Goal: Task Accomplishment & Management: Use online tool/utility

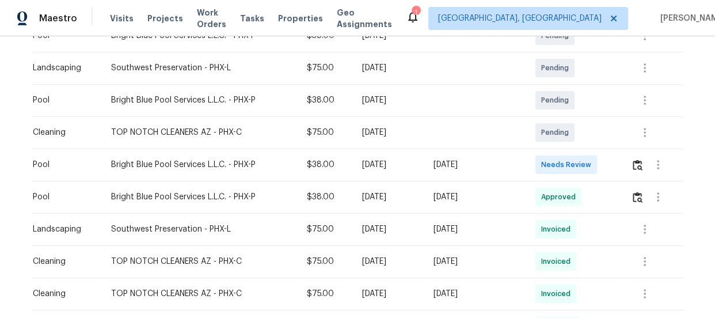
scroll to position [261, 0]
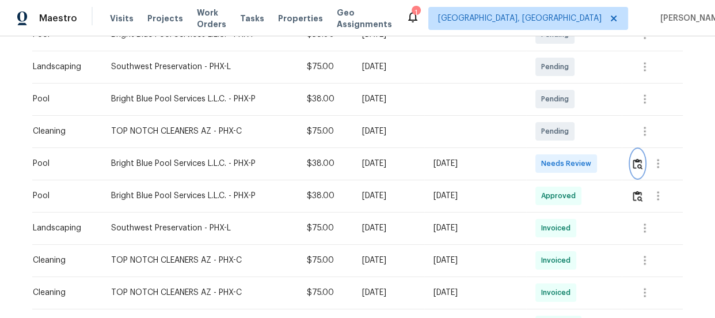
click at [638, 160] on img "button" at bounding box center [637, 163] width 10 height 11
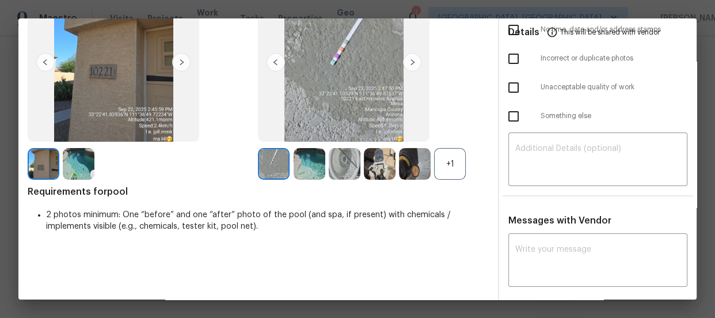
scroll to position [104, 0]
click at [447, 155] on div "+1" at bounding box center [450, 163] width 32 height 32
click at [75, 163] on img at bounding box center [79, 163] width 32 height 32
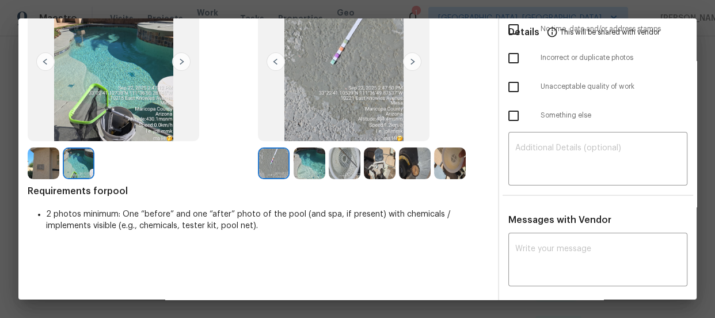
click at [284, 168] on img at bounding box center [274, 163] width 32 height 32
click at [295, 168] on img at bounding box center [309, 163] width 32 height 32
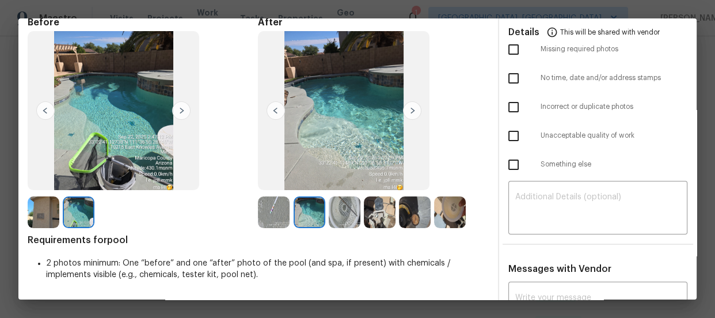
scroll to position [0, 0]
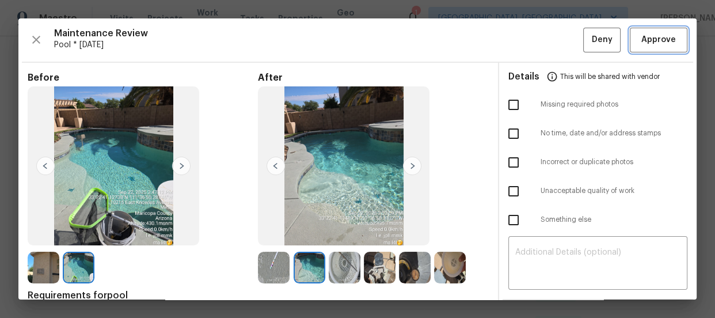
drag, startPoint x: 647, startPoint y: 41, endPoint x: 596, endPoint y: 39, distance: 51.8
click at [648, 41] on span "Approve" at bounding box center [658, 40] width 35 height 14
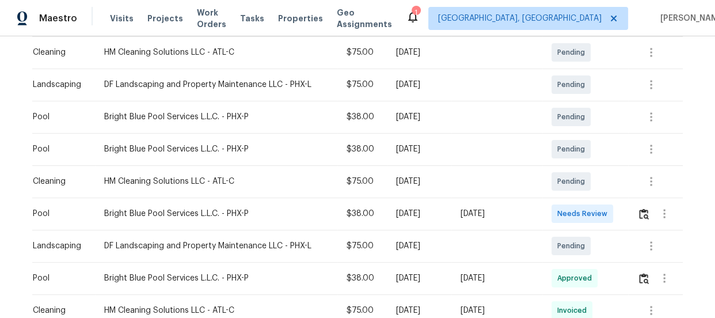
scroll to position [216, 0]
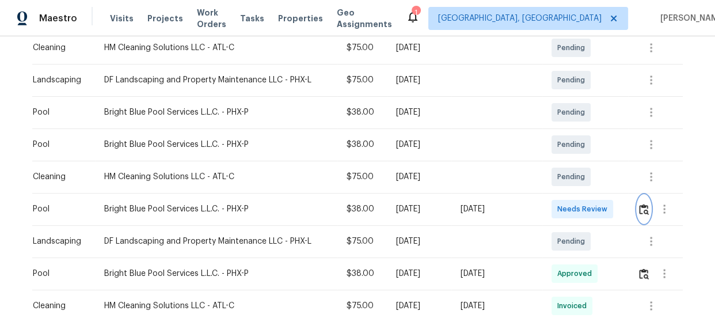
click at [637, 204] on button "button" at bounding box center [643, 209] width 13 height 28
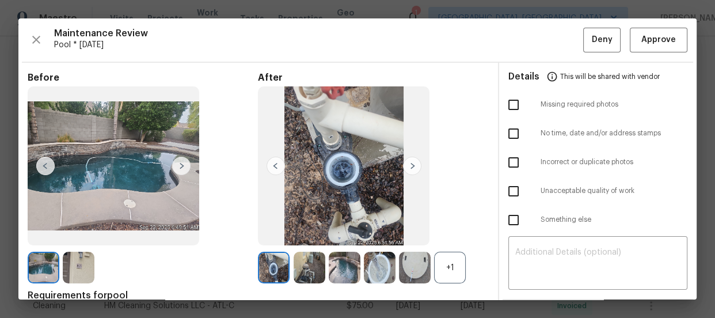
scroll to position [52, 0]
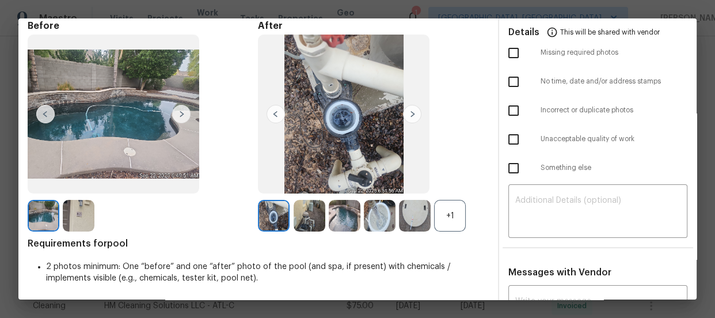
click at [439, 215] on div "+1" at bounding box center [450, 216] width 32 height 32
click at [342, 219] on img at bounding box center [345, 216] width 32 height 32
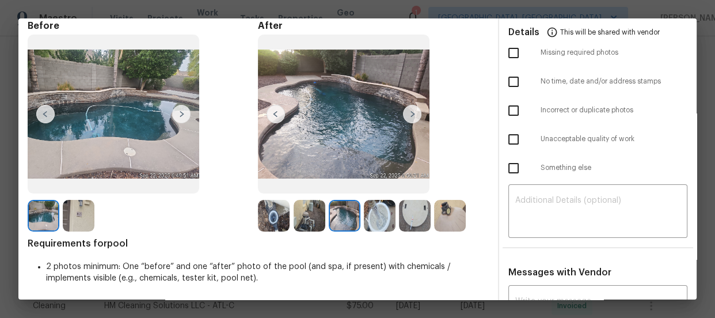
click at [293, 222] on img at bounding box center [309, 216] width 32 height 32
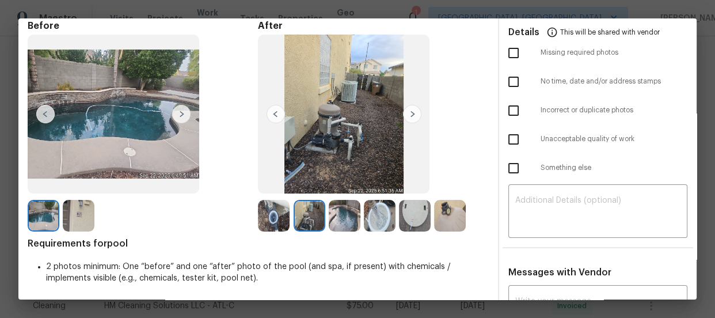
click at [273, 218] on img at bounding box center [274, 216] width 32 height 32
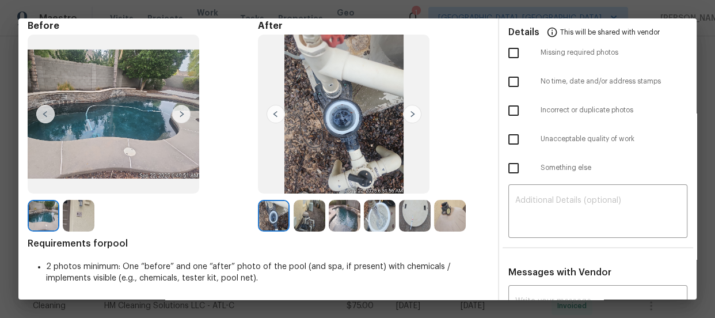
click at [384, 220] on img at bounding box center [380, 216] width 32 height 32
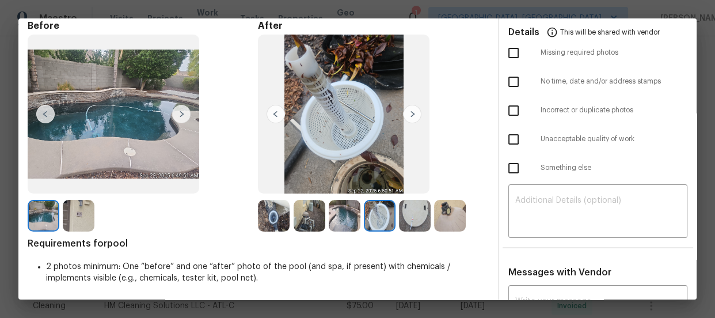
click at [414, 220] on img at bounding box center [415, 216] width 32 height 32
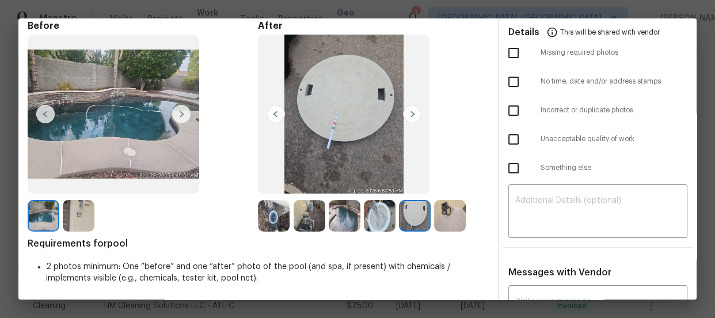
click at [426, 220] on img at bounding box center [415, 216] width 32 height 32
click at [88, 209] on img at bounding box center [79, 216] width 32 height 32
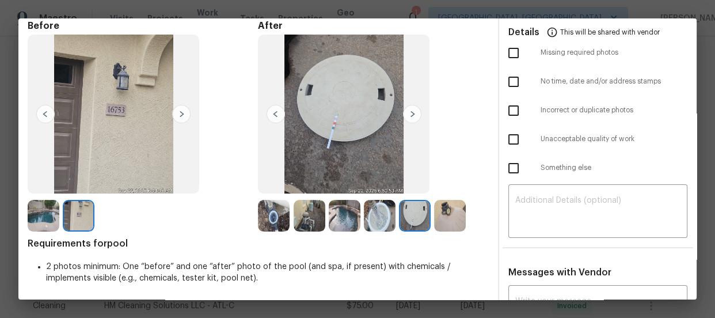
click at [92, 218] on img at bounding box center [79, 216] width 32 height 32
click at [85, 213] on img at bounding box center [79, 216] width 32 height 32
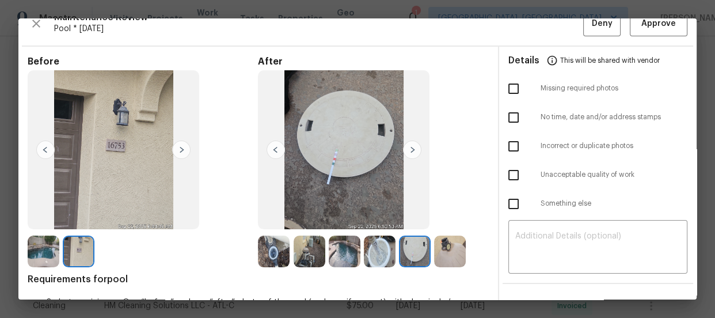
scroll to position [0, 0]
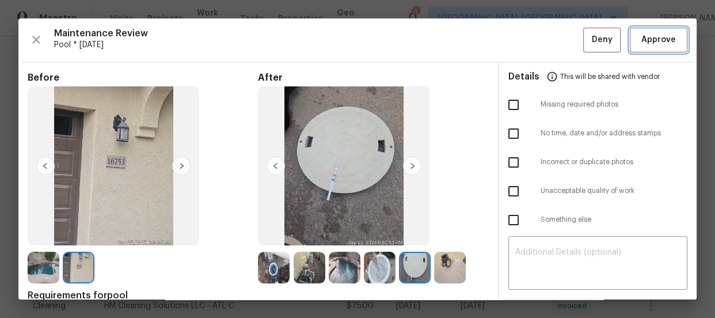
click at [648, 38] on span "Approve" at bounding box center [658, 40] width 35 height 14
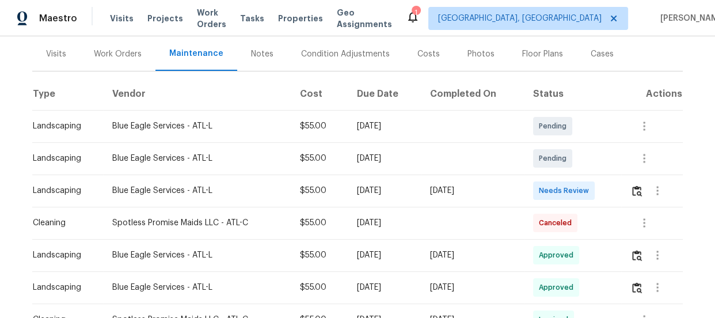
scroll to position [163, 0]
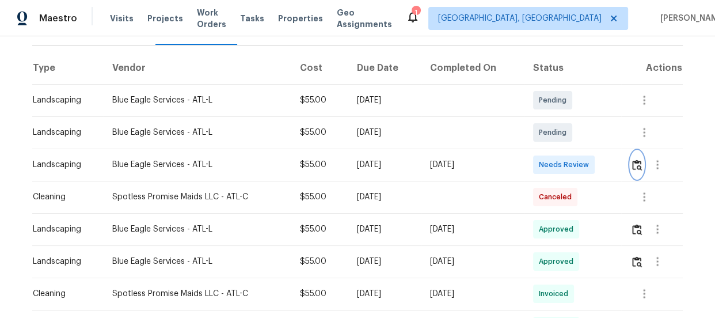
click at [631, 171] on button "button" at bounding box center [636, 165] width 13 height 28
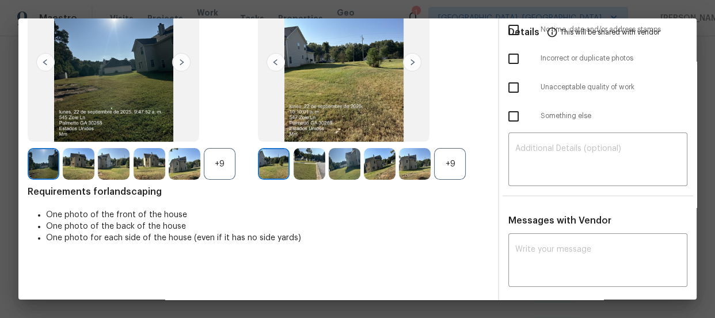
scroll to position [104, 0]
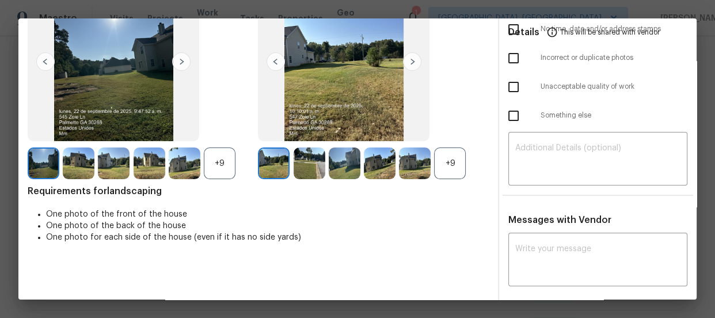
click at [457, 162] on div "+9" at bounding box center [450, 163] width 32 height 32
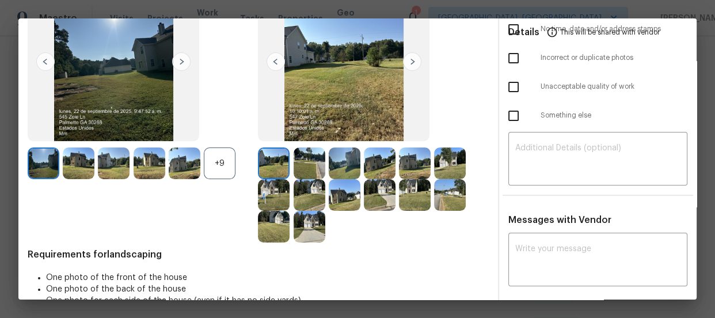
click at [227, 159] on div "+9" at bounding box center [220, 163] width 32 height 32
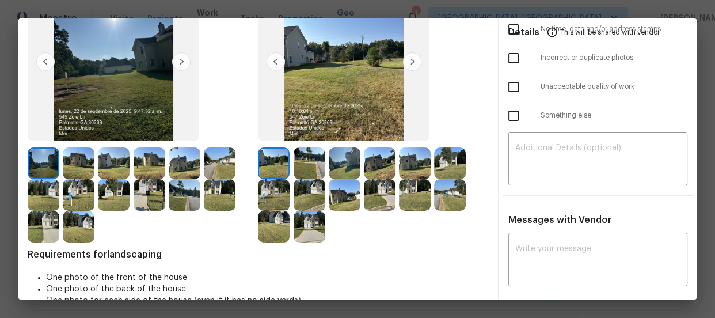
scroll to position [125, 0]
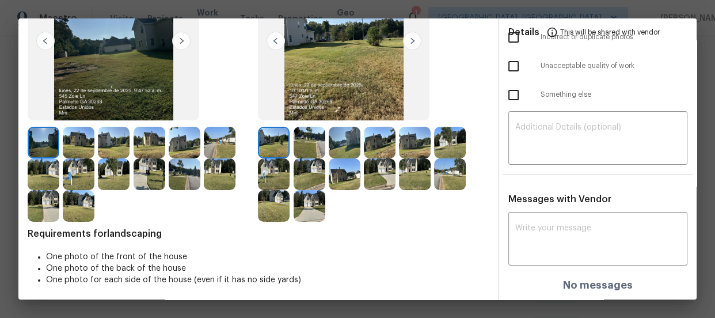
click at [305, 156] on img at bounding box center [309, 143] width 32 height 32
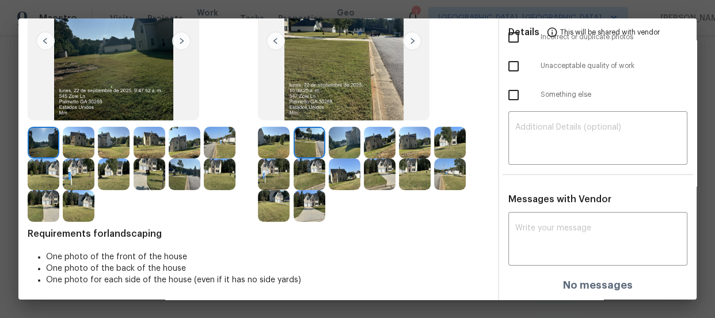
click at [332, 151] on img at bounding box center [345, 143] width 32 height 32
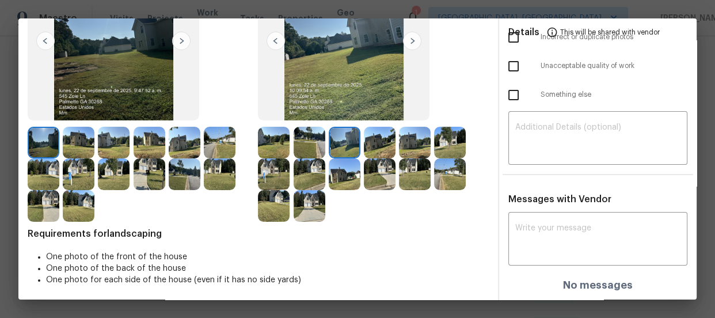
click at [368, 150] on img at bounding box center [380, 143] width 32 height 32
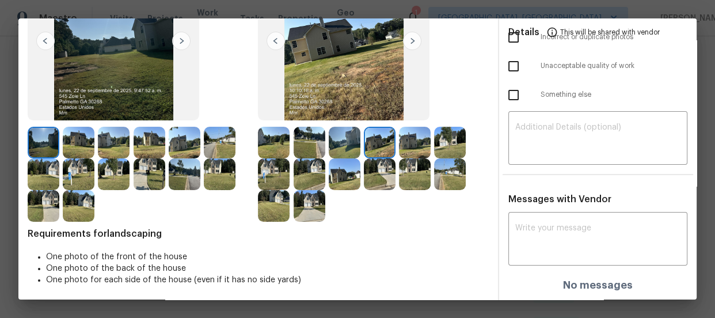
click at [402, 147] on img at bounding box center [415, 143] width 32 height 32
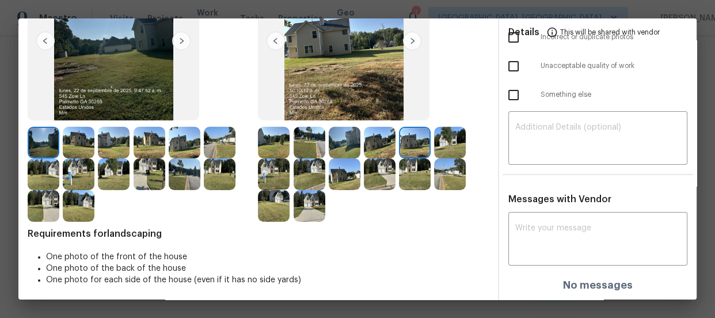
click at [434, 145] on img at bounding box center [450, 143] width 32 height 32
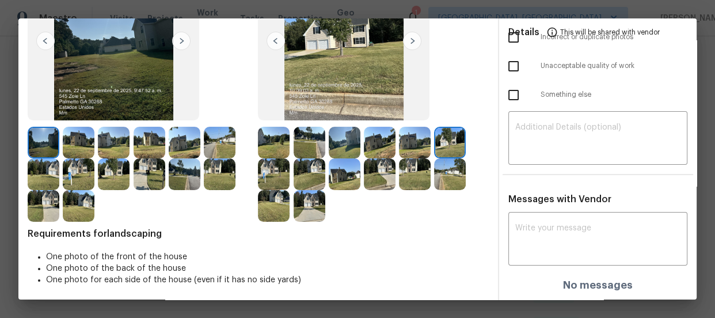
click at [259, 175] on img at bounding box center [274, 174] width 32 height 32
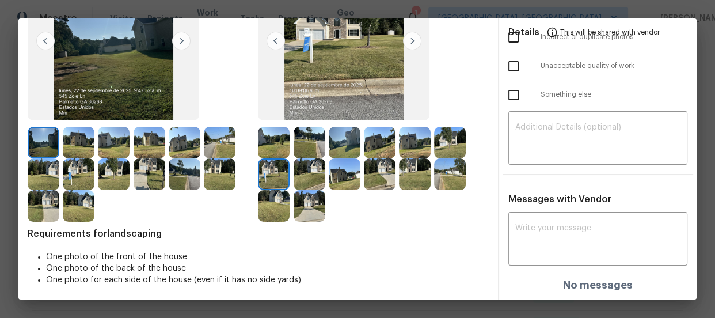
click at [302, 175] on img at bounding box center [309, 174] width 32 height 32
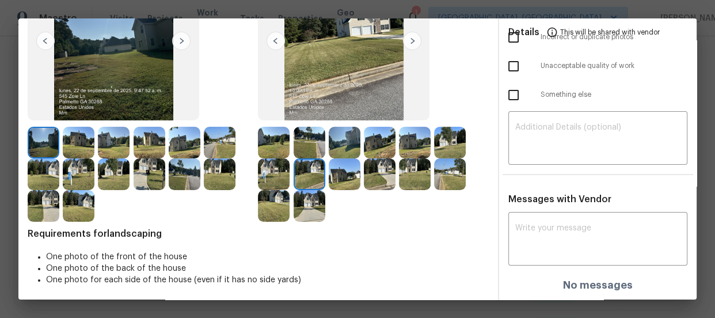
click at [334, 175] on img at bounding box center [345, 174] width 32 height 32
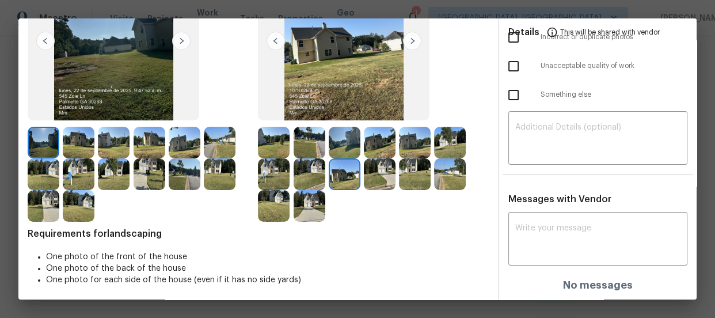
click at [377, 178] on img at bounding box center [380, 174] width 32 height 32
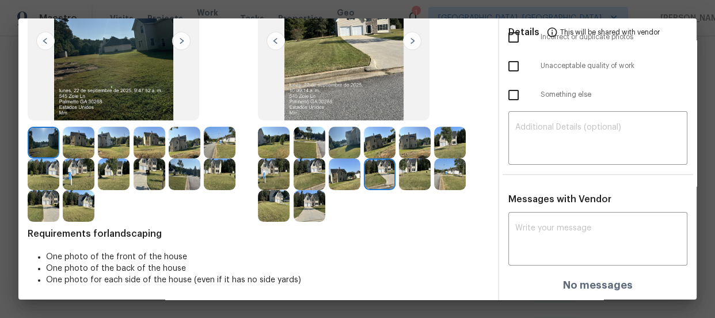
click at [399, 179] on img at bounding box center [415, 174] width 32 height 32
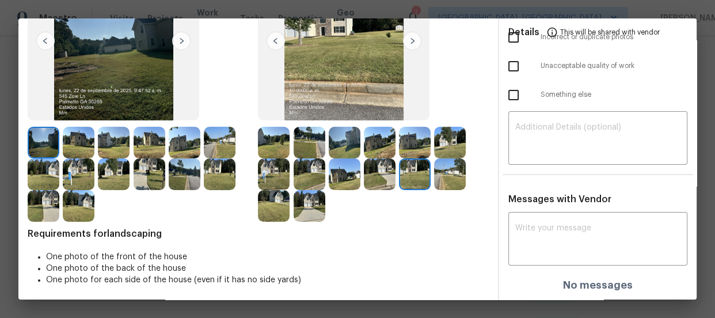
click at [438, 179] on img at bounding box center [450, 174] width 32 height 32
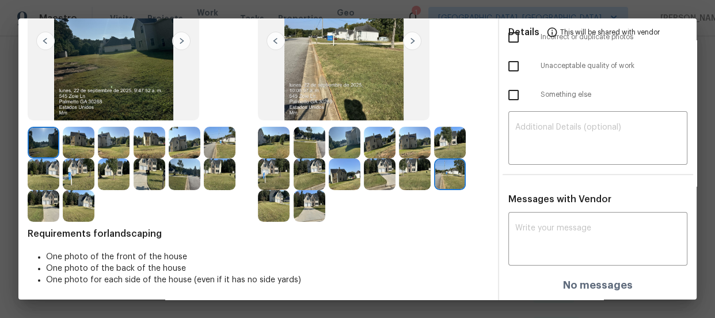
click at [293, 203] on img at bounding box center [309, 206] width 32 height 32
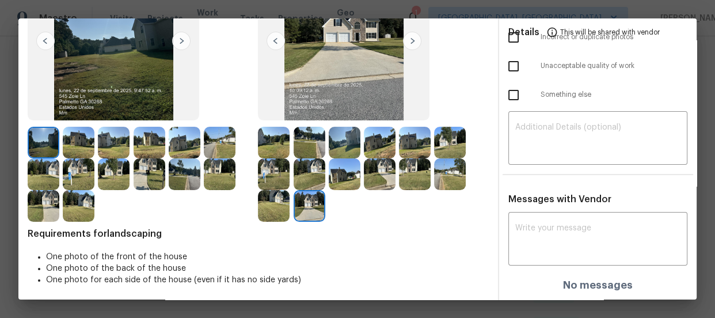
click at [280, 199] on img at bounding box center [274, 206] width 32 height 32
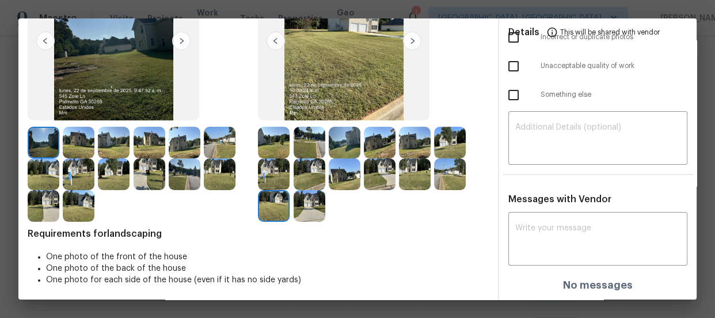
click at [300, 201] on img at bounding box center [309, 206] width 32 height 32
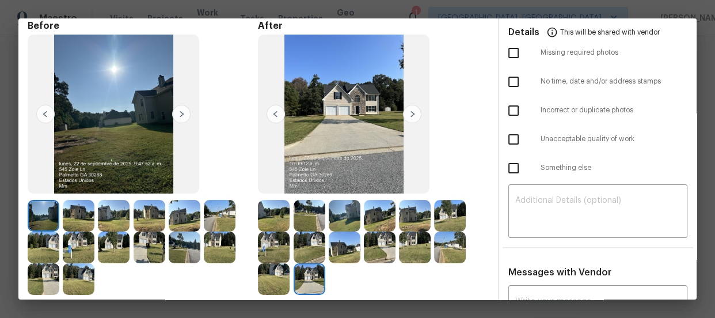
scroll to position [0, 0]
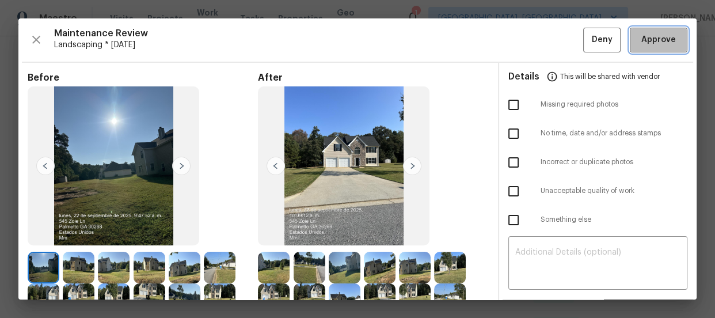
click at [650, 44] on span "Approve" at bounding box center [658, 40] width 35 height 14
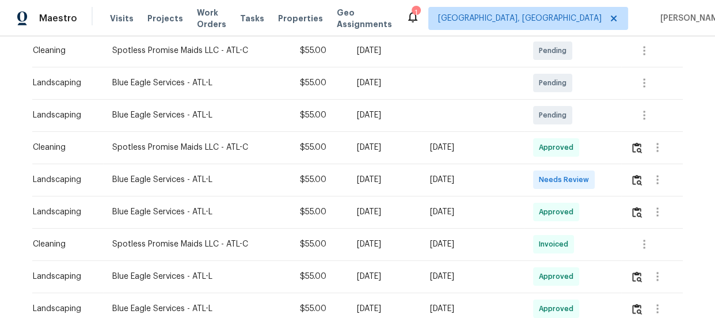
scroll to position [216, 0]
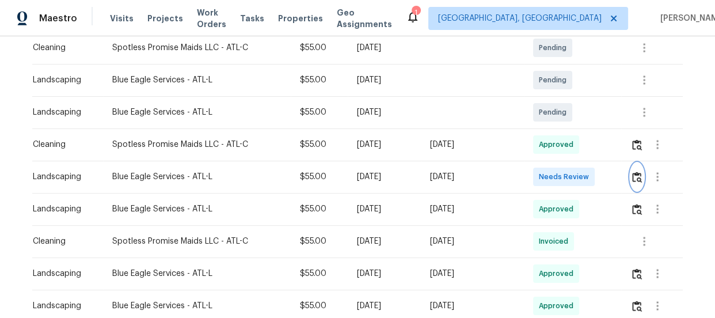
click at [635, 181] on img "button" at bounding box center [637, 176] width 10 height 11
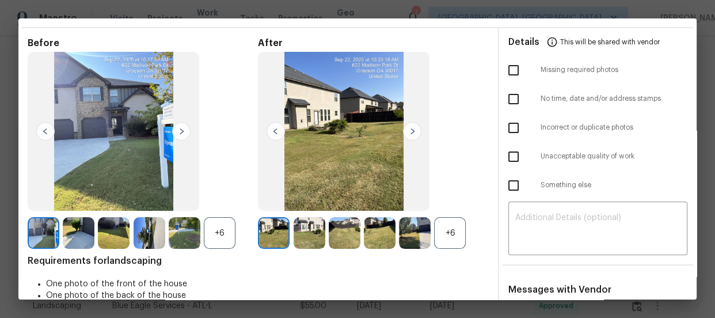
scroll to position [52, 0]
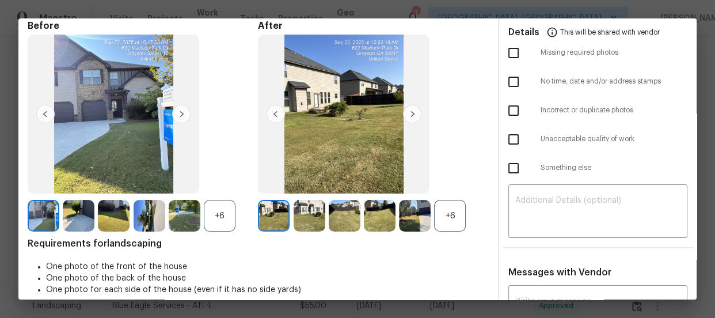
click at [452, 203] on div "+6" at bounding box center [450, 216] width 32 height 32
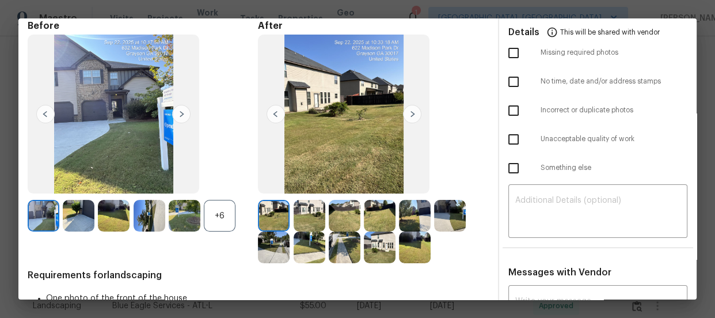
click at [223, 223] on div "+6" at bounding box center [220, 216] width 32 height 32
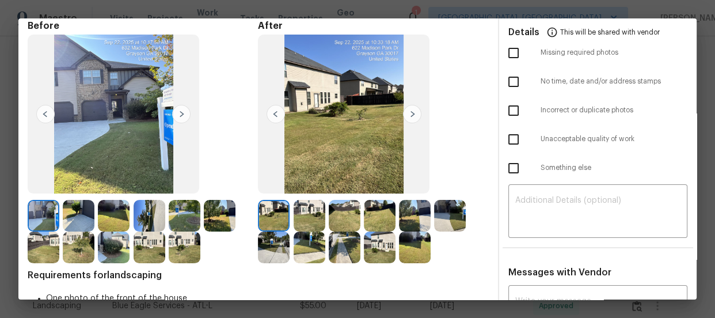
click at [307, 219] on img at bounding box center [309, 216] width 32 height 32
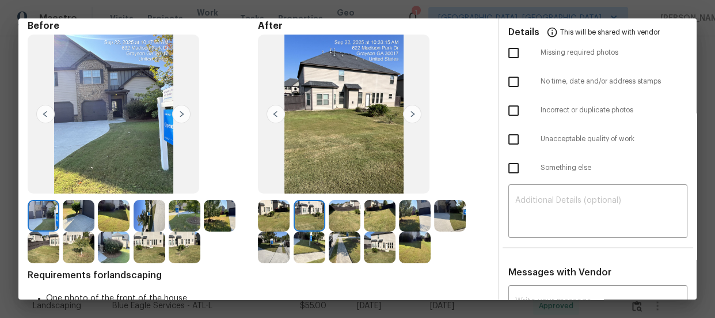
click at [343, 219] on img at bounding box center [345, 216] width 32 height 32
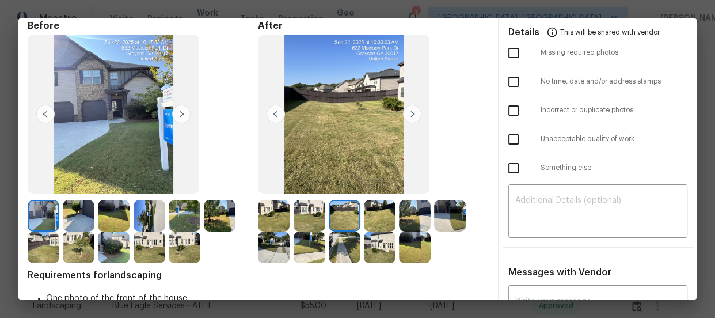
click at [391, 218] on img at bounding box center [380, 216] width 32 height 32
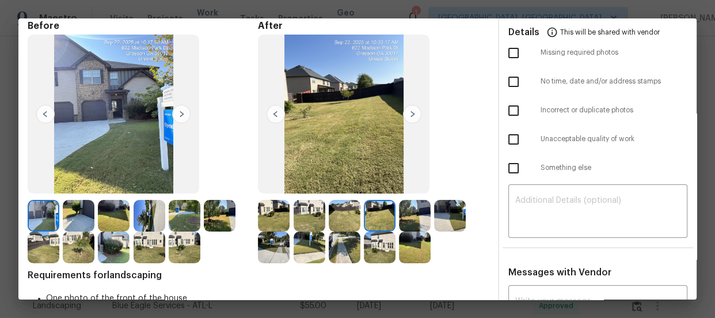
click at [424, 219] on img at bounding box center [415, 216] width 32 height 32
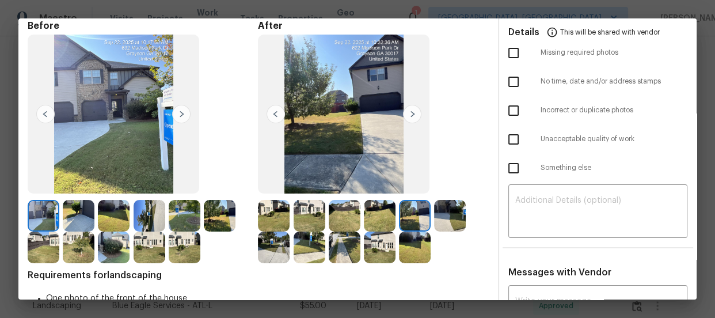
click at [444, 220] on img at bounding box center [450, 216] width 32 height 32
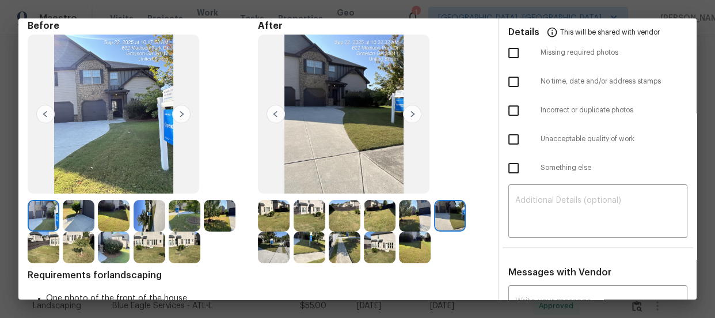
click at [281, 245] on img at bounding box center [274, 247] width 32 height 32
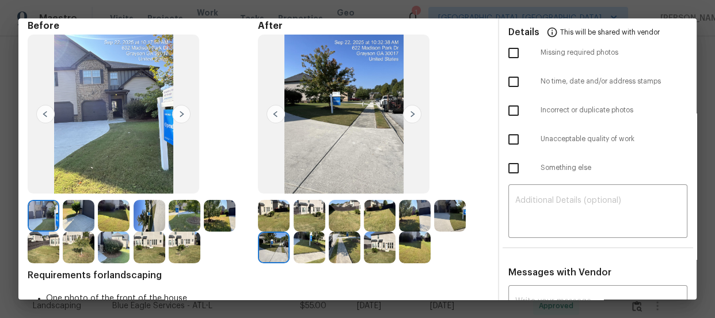
click at [295, 245] on img at bounding box center [309, 247] width 32 height 32
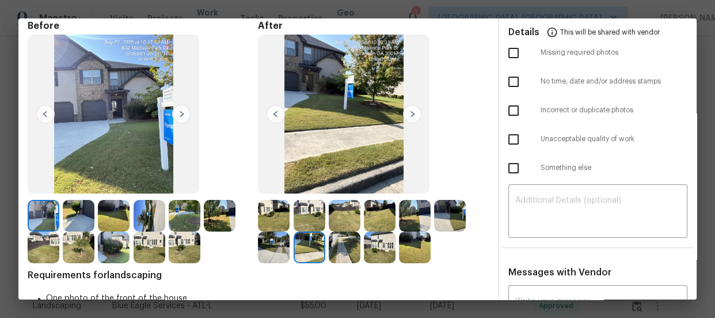
click at [340, 245] on img at bounding box center [345, 247] width 32 height 32
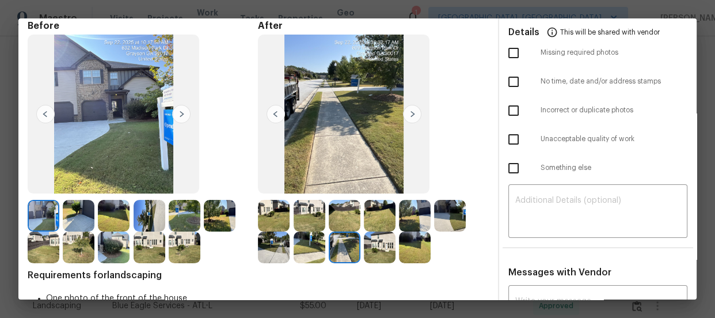
click at [371, 246] on img at bounding box center [380, 247] width 32 height 32
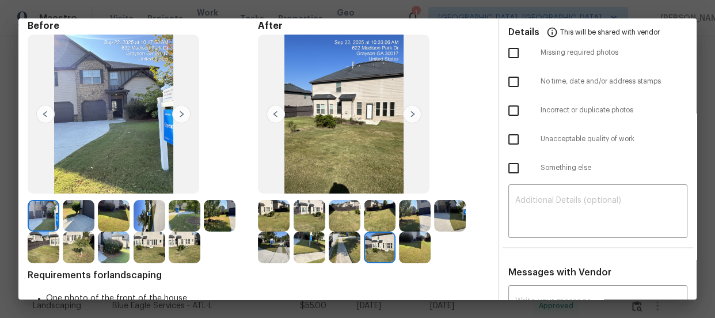
click at [402, 245] on img at bounding box center [415, 247] width 32 height 32
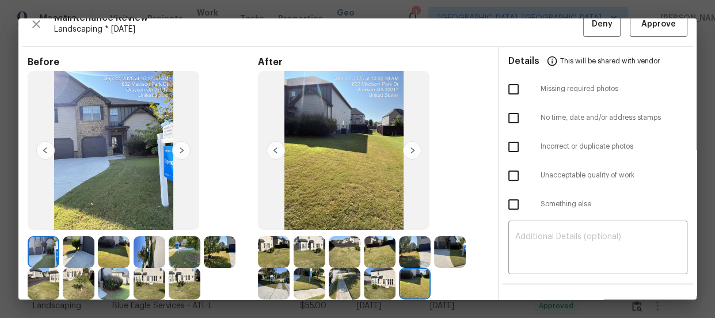
scroll to position [0, 0]
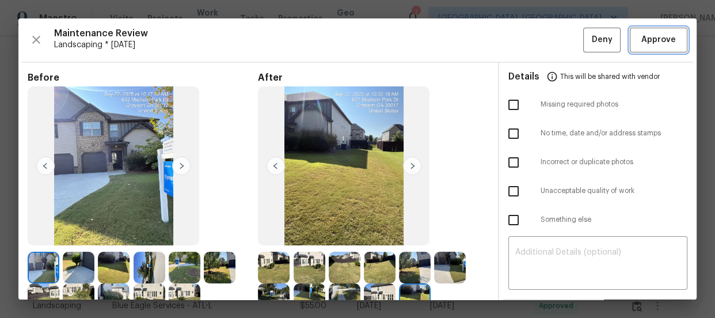
click at [630, 45] on button "Approve" at bounding box center [659, 40] width 58 height 25
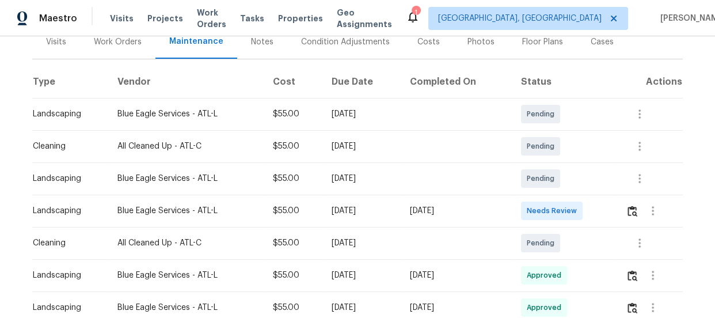
scroll to position [163, 0]
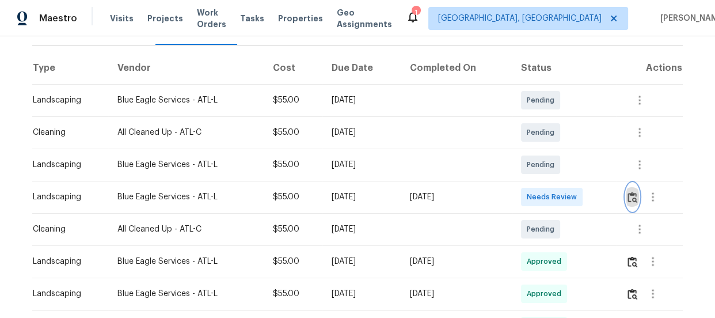
click at [628, 198] on img "button" at bounding box center [632, 197] width 10 height 11
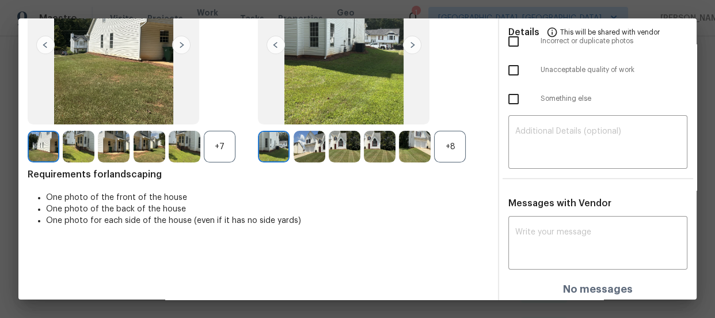
scroll to position [124, 0]
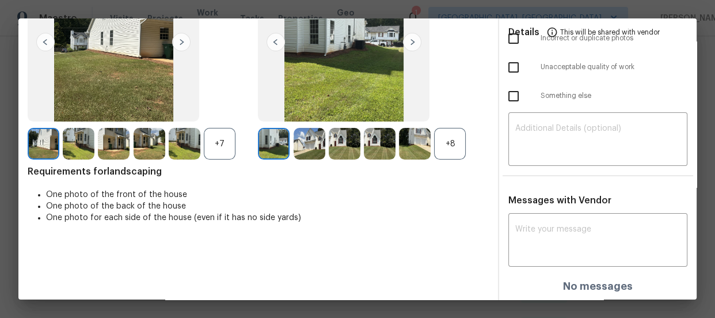
click at [437, 136] on div "+8" at bounding box center [450, 144] width 32 height 32
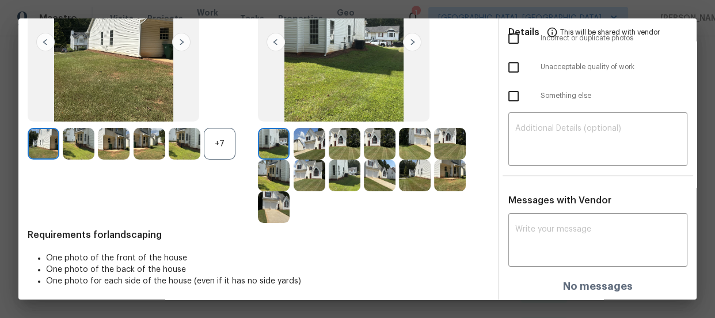
click at [228, 142] on div "+7" at bounding box center [220, 144] width 32 height 32
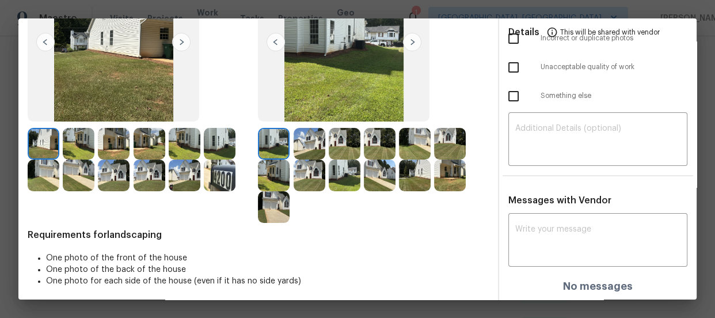
click at [306, 143] on img at bounding box center [309, 144] width 32 height 32
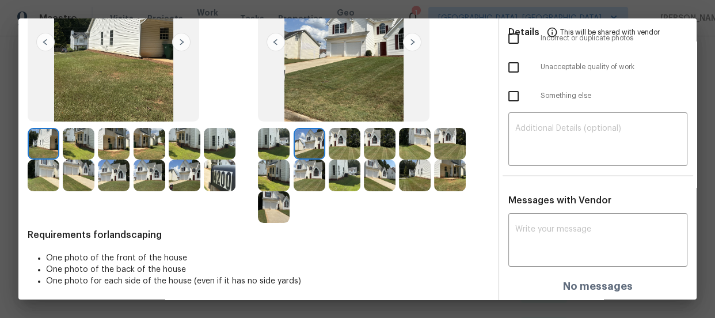
click at [334, 143] on img at bounding box center [345, 144] width 32 height 32
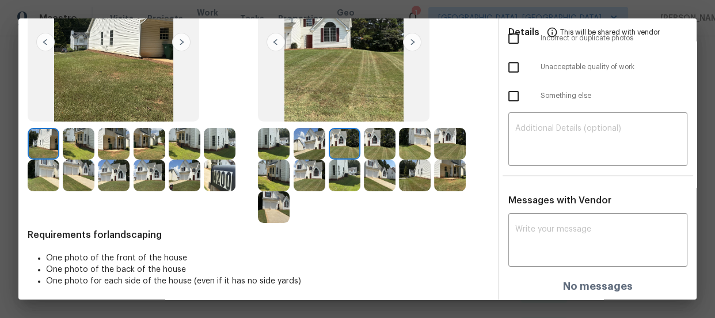
click at [387, 152] on img at bounding box center [380, 144] width 32 height 32
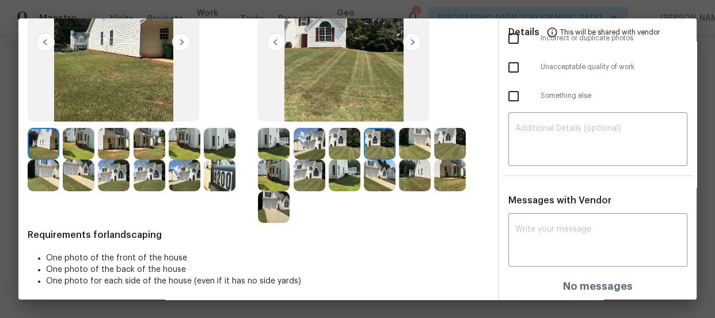
click at [403, 150] on img at bounding box center [415, 144] width 32 height 32
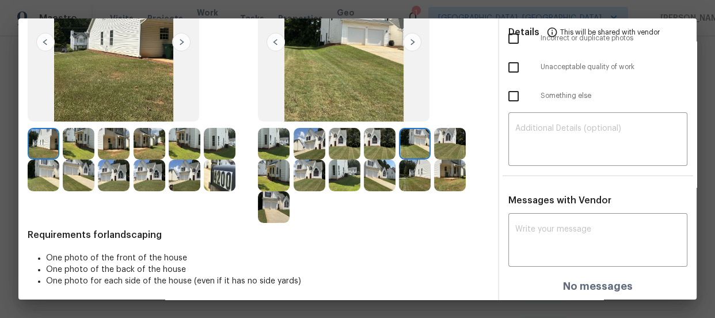
click at [436, 144] on img at bounding box center [450, 144] width 32 height 32
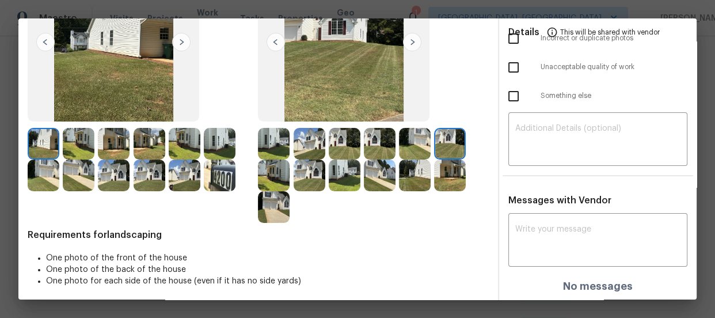
click at [269, 174] on img at bounding box center [274, 175] width 32 height 32
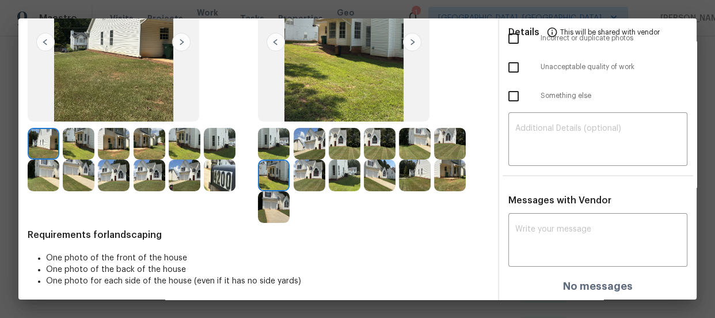
click at [301, 184] on img at bounding box center [309, 175] width 32 height 32
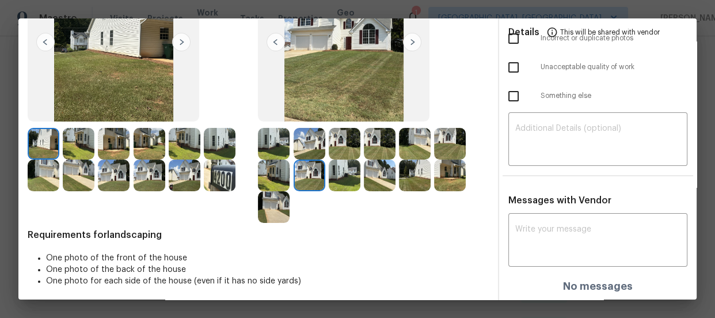
click at [334, 179] on img at bounding box center [345, 175] width 32 height 32
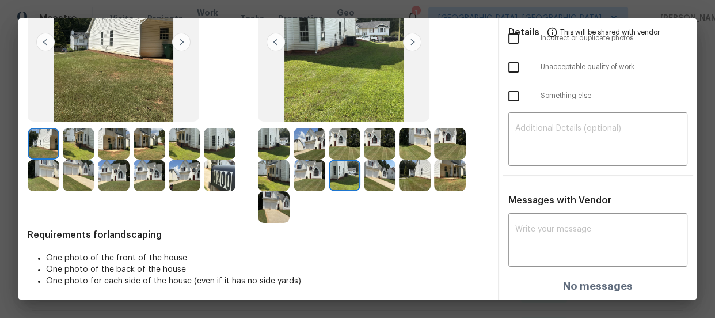
click at [379, 177] on img at bounding box center [380, 175] width 32 height 32
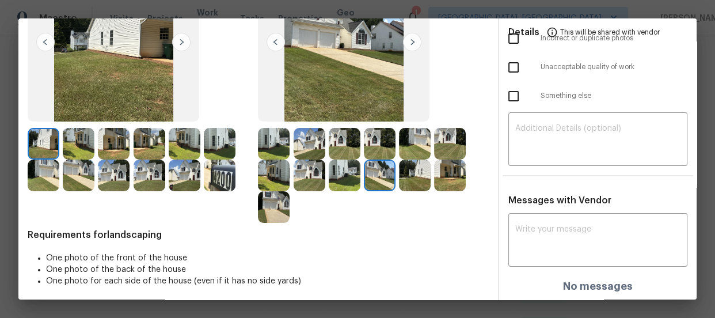
click at [405, 173] on img at bounding box center [415, 175] width 32 height 32
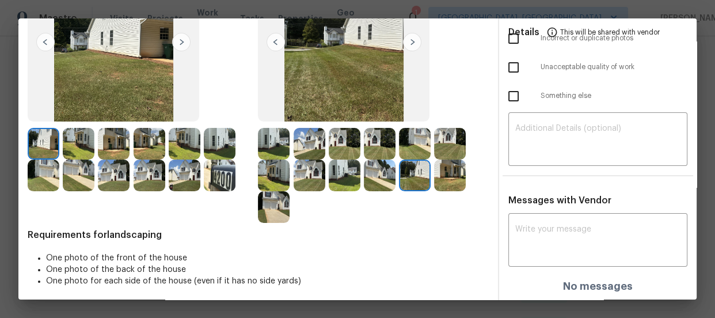
click at [434, 174] on img at bounding box center [450, 175] width 32 height 32
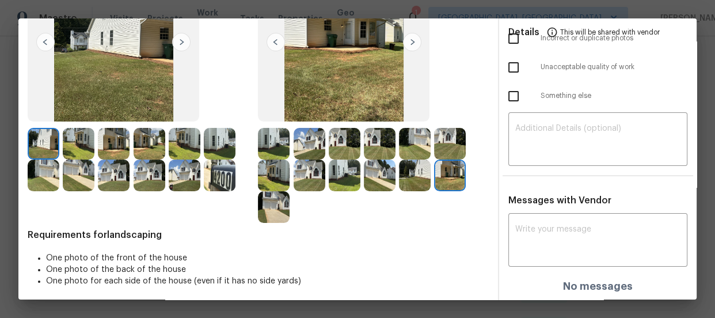
click at [260, 208] on img at bounding box center [274, 207] width 32 height 32
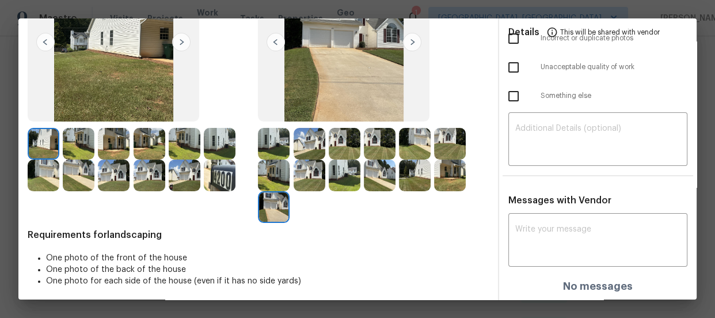
scroll to position [0, 0]
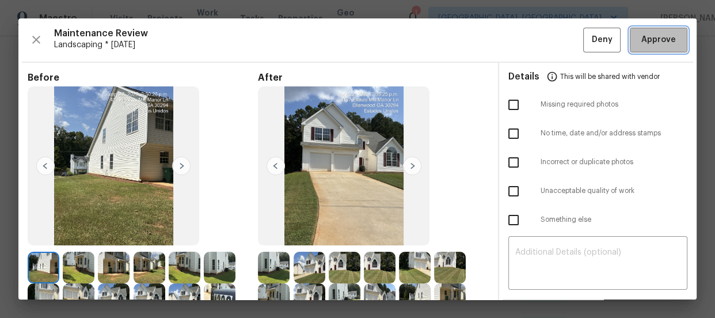
click at [648, 47] on button "Approve" at bounding box center [659, 40] width 58 height 25
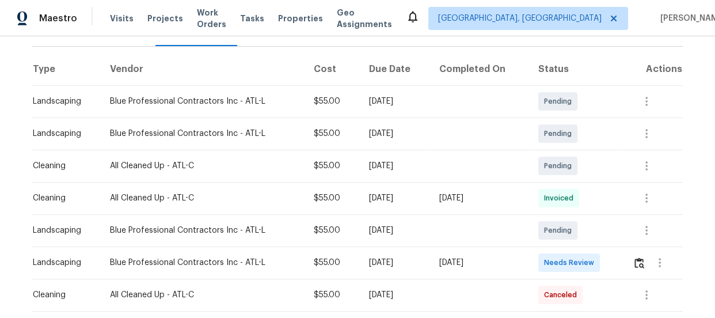
scroll to position [163, 0]
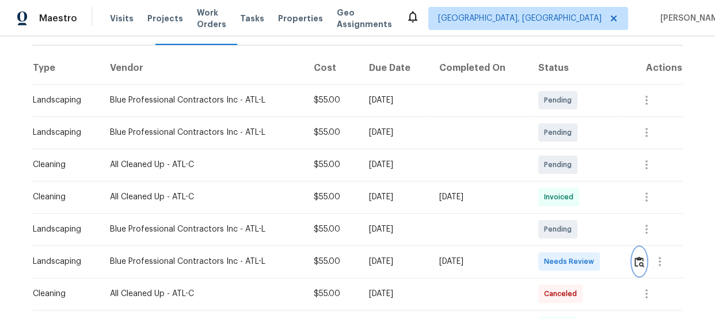
click at [638, 267] on button "button" at bounding box center [638, 261] width 13 height 28
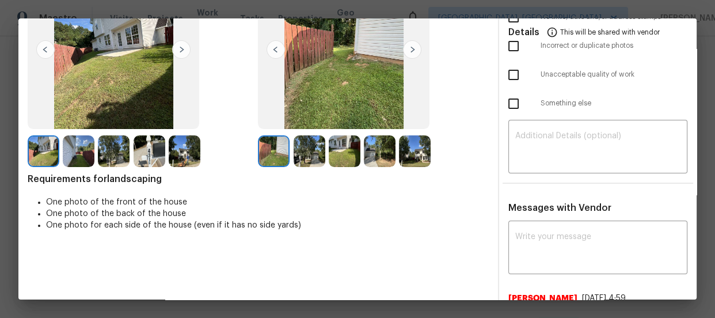
scroll to position [104, 0]
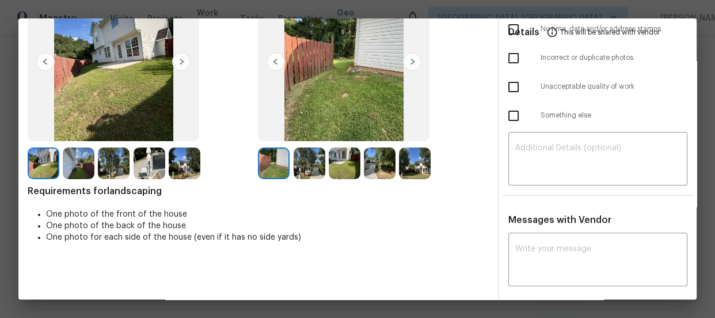
click at [309, 158] on img at bounding box center [309, 163] width 32 height 32
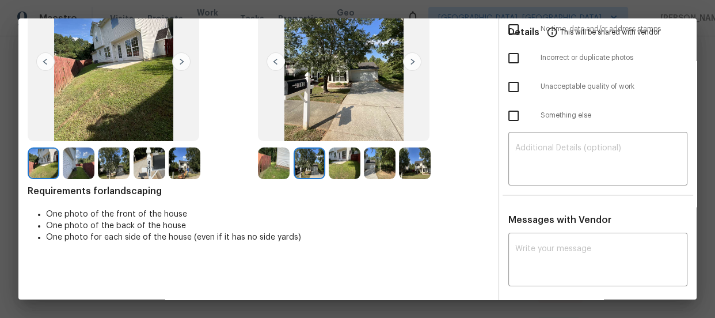
click at [351, 167] on img at bounding box center [345, 163] width 32 height 32
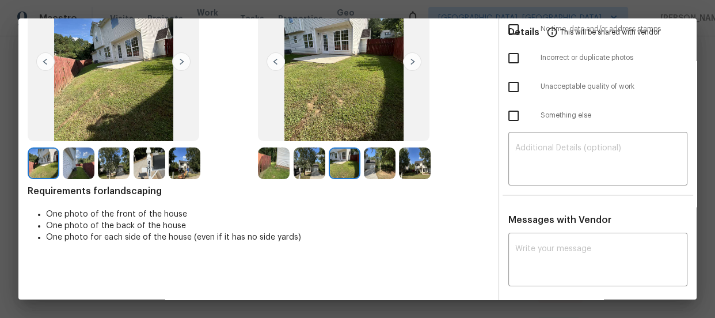
click at [375, 170] on img at bounding box center [380, 163] width 32 height 32
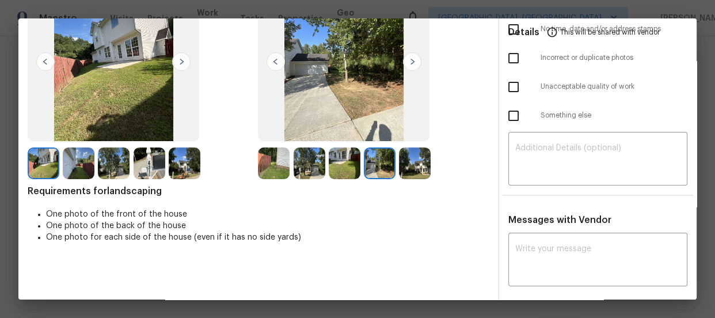
click at [399, 169] on img at bounding box center [415, 163] width 32 height 32
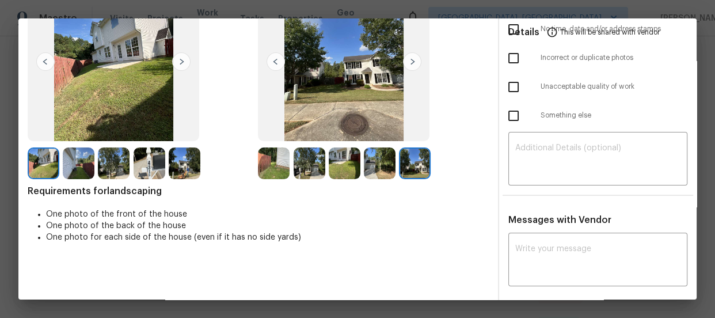
scroll to position [0, 0]
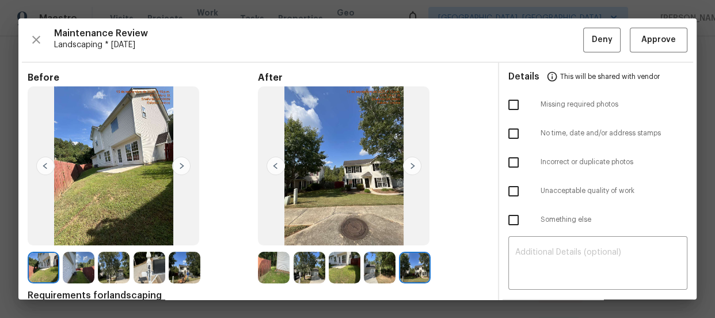
click at [620, 39] on div "Maintenance Review Landscaping * [DATE] Deny Approve" at bounding box center [357, 40] width 659 height 25
click at [654, 43] on span "Approve" at bounding box center [658, 40] width 35 height 14
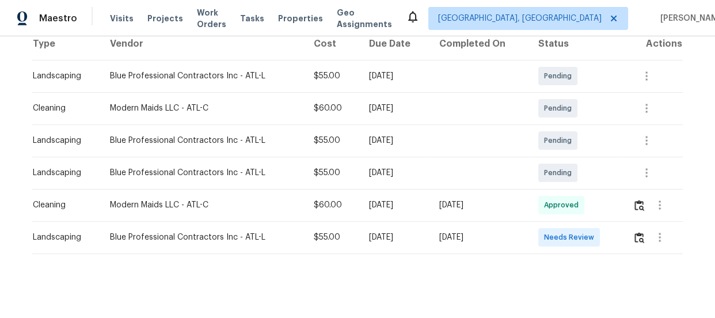
scroll to position [200, 0]
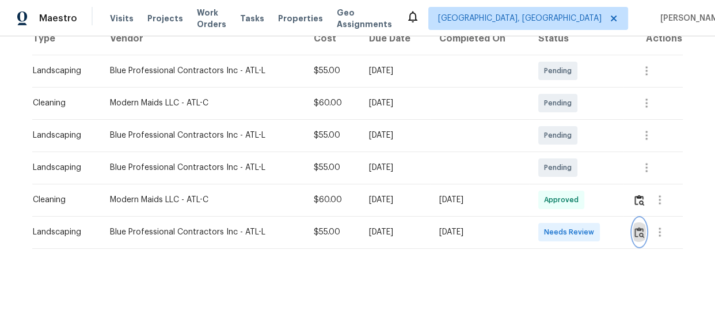
click at [635, 227] on img "button" at bounding box center [639, 232] width 10 height 11
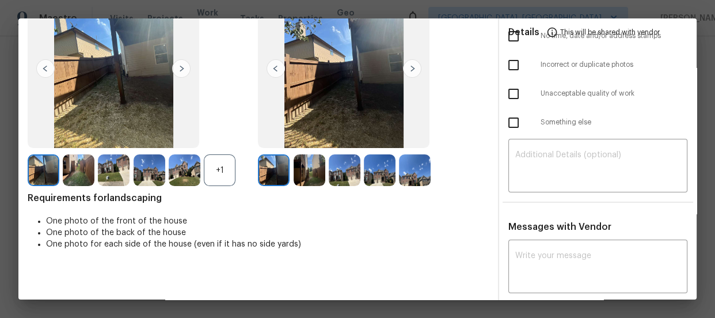
scroll to position [104, 0]
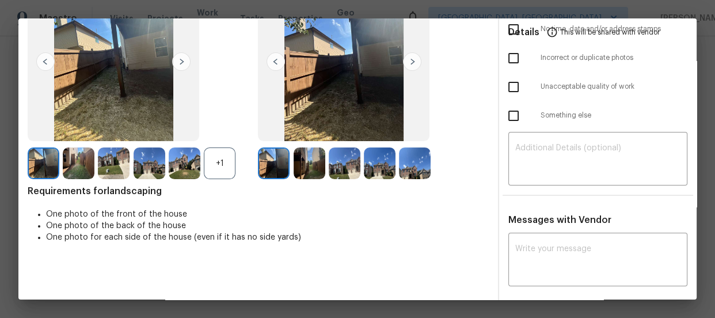
click at [219, 161] on div "+1" at bounding box center [220, 163] width 32 height 32
click at [318, 165] on img at bounding box center [309, 163] width 32 height 32
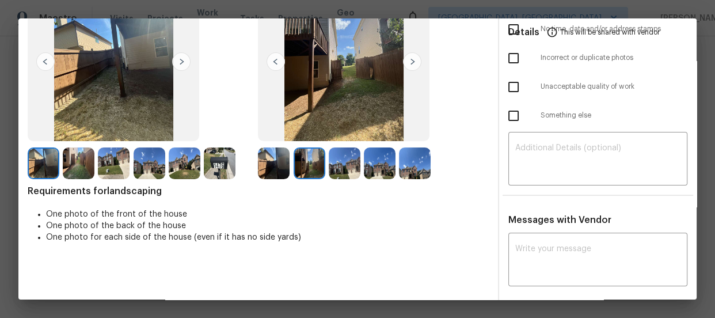
click at [336, 165] on img at bounding box center [345, 163] width 32 height 32
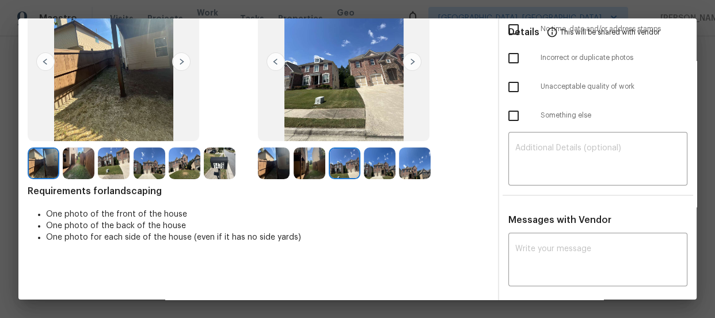
click at [371, 166] on img at bounding box center [380, 163] width 32 height 32
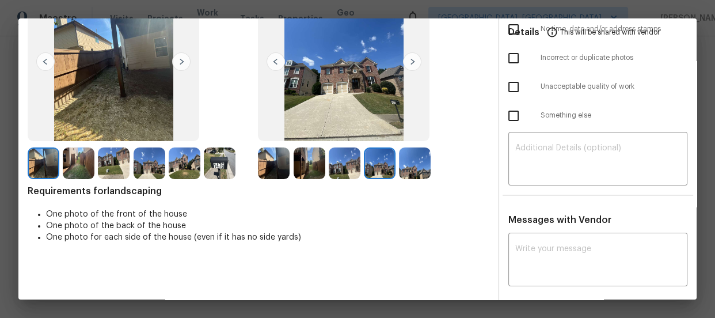
click at [399, 167] on img at bounding box center [415, 163] width 32 height 32
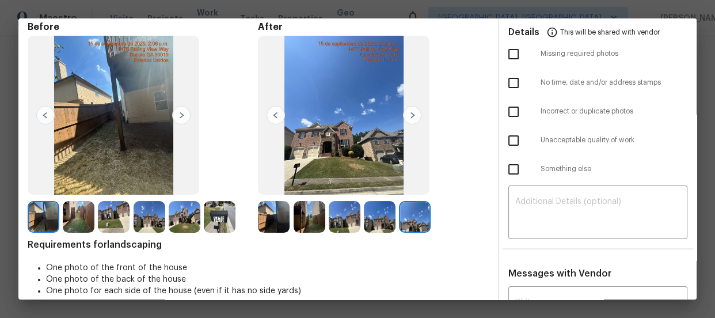
scroll to position [0, 0]
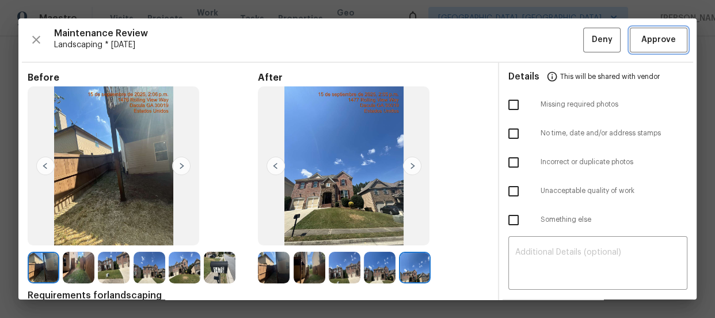
click at [630, 41] on button "Approve" at bounding box center [659, 40] width 58 height 25
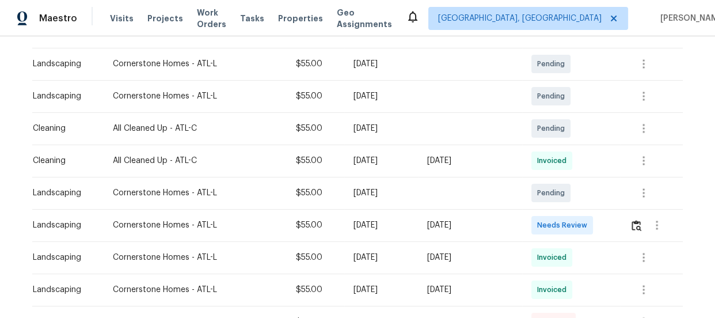
scroll to position [216, 0]
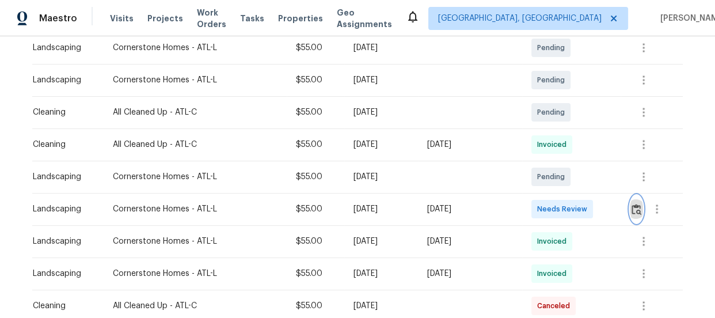
click at [634, 210] on img "button" at bounding box center [636, 209] width 10 height 11
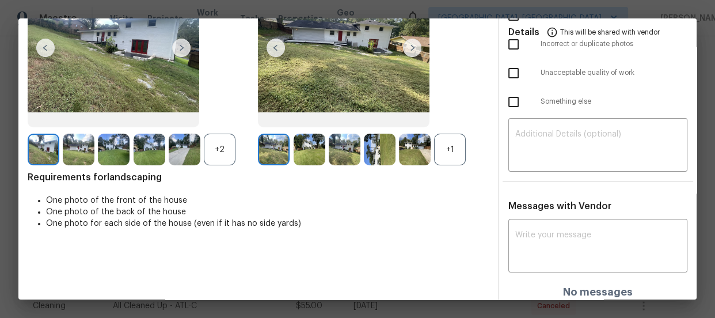
scroll to position [124, 0]
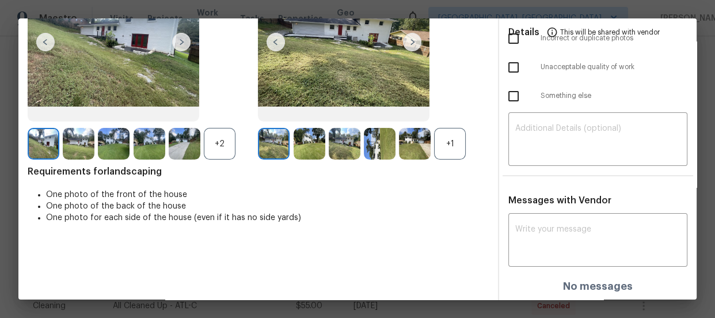
click at [449, 146] on div "+1" at bounding box center [450, 144] width 32 height 32
click at [212, 154] on div "+2" at bounding box center [220, 144] width 32 height 32
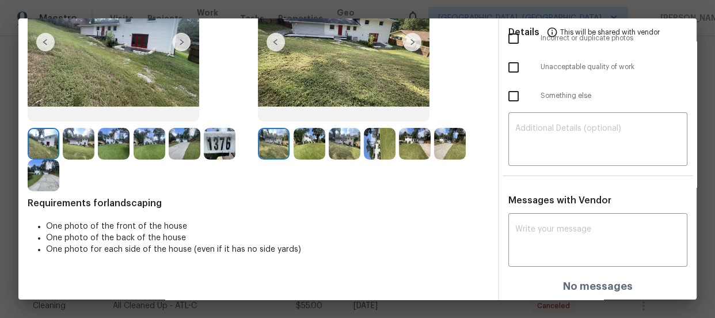
click at [305, 146] on img at bounding box center [309, 144] width 32 height 32
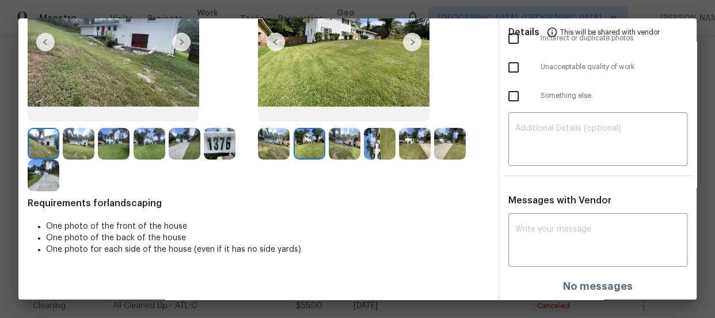
click at [351, 147] on img at bounding box center [345, 144] width 32 height 32
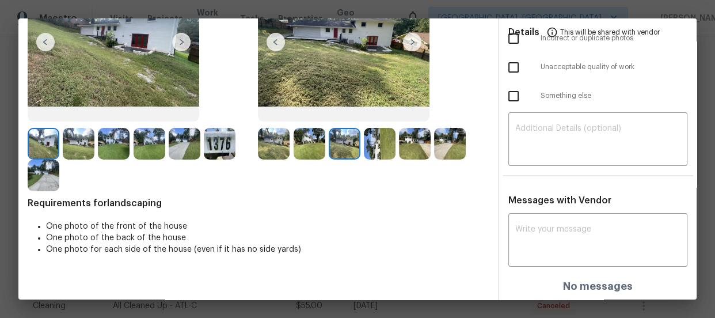
click at [375, 147] on img at bounding box center [380, 144] width 32 height 32
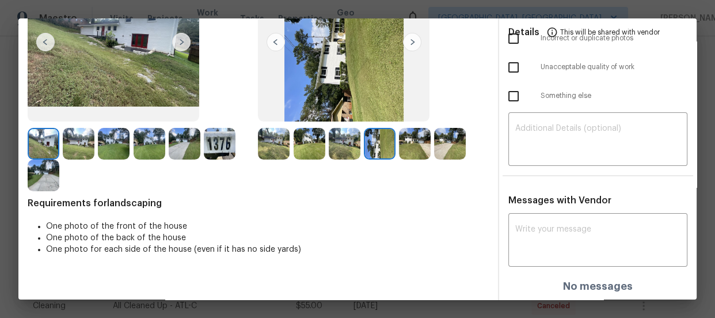
click at [407, 150] on img at bounding box center [415, 144] width 32 height 32
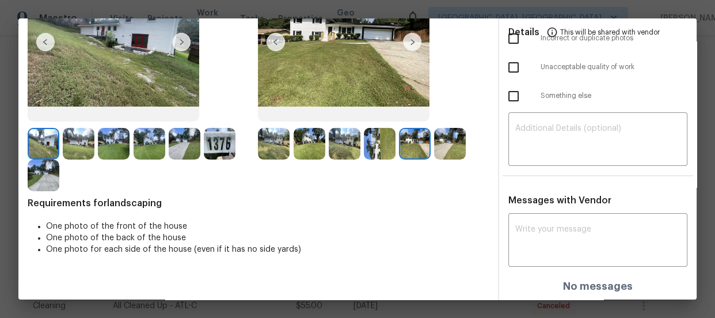
click at [455, 143] on img at bounding box center [450, 144] width 32 height 32
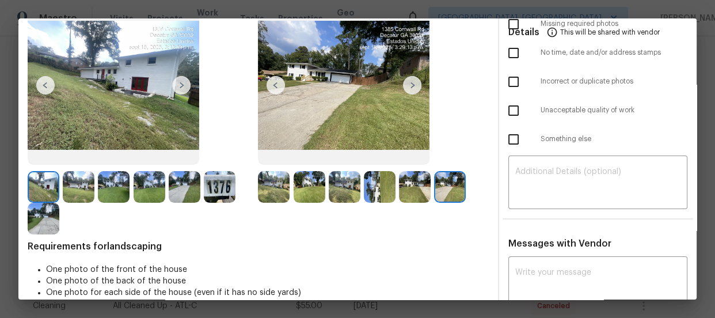
scroll to position [0, 0]
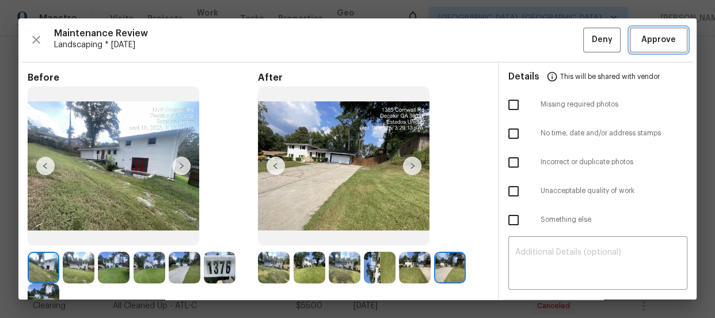
click at [641, 41] on span "Approve" at bounding box center [658, 40] width 35 height 14
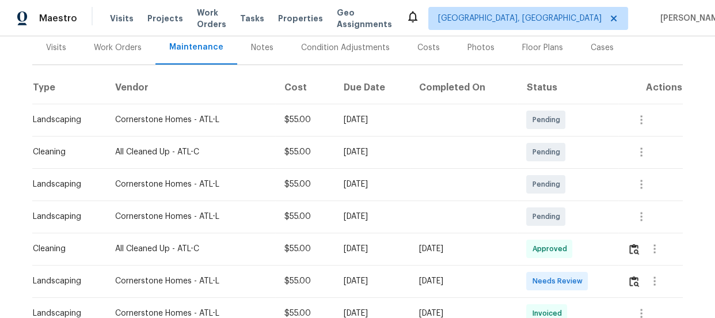
scroll to position [157, 0]
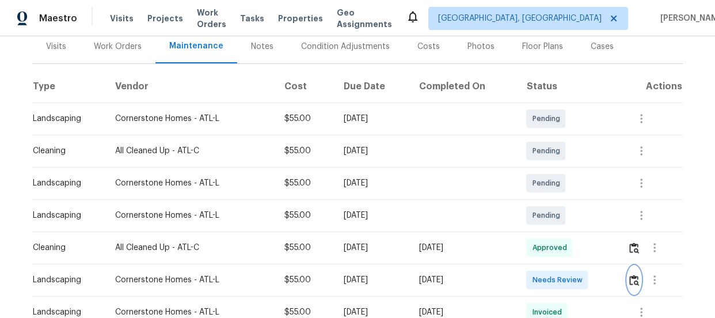
click at [634, 274] on img "button" at bounding box center [634, 279] width 10 height 11
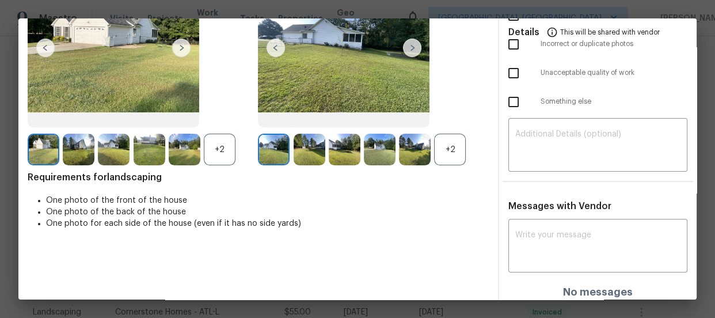
scroll to position [124, 0]
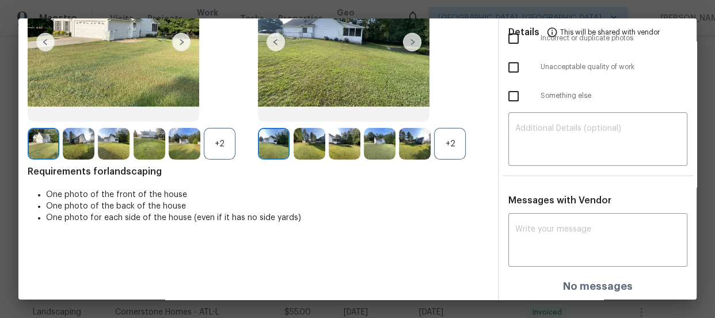
click at [457, 138] on div "+2" at bounding box center [450, 144] width 32 height 32
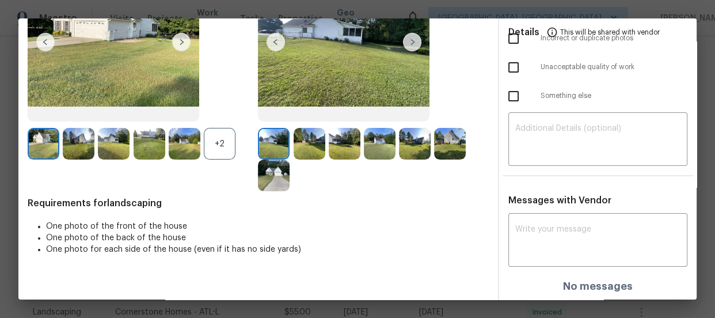
click at [219, 149] on div "+2" at bounding box center [220, 144] width 32 height 32
click at [319, 141] on img at bounding box center [309, 144] width 32 height 32
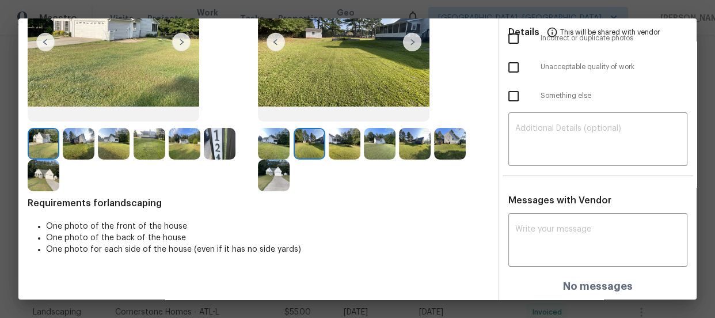
click at [340, 143] on img at bounding box center [345, 144] width 32 height 32
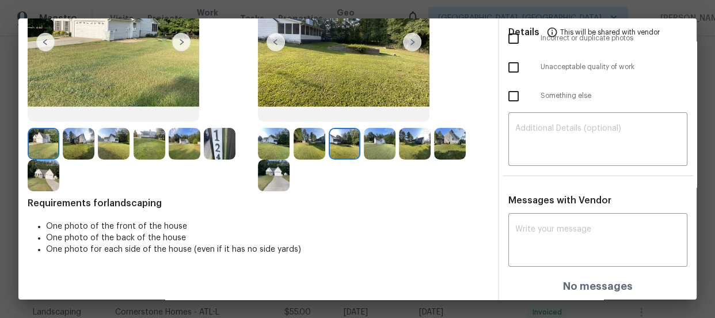
click at [371, 148] on img at bounding box center [380, 144] width 32 height 32
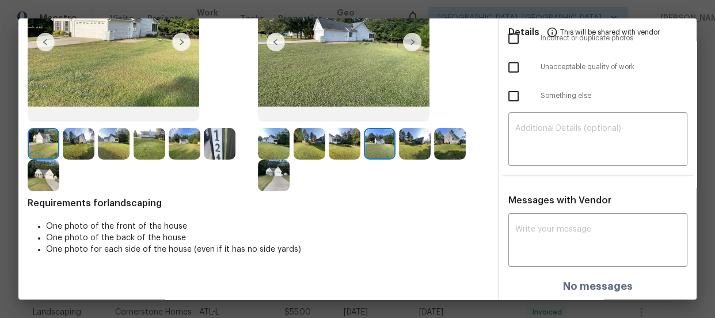
click at [409, 148] on img at bounding box center [415, 144] width 32 height 32
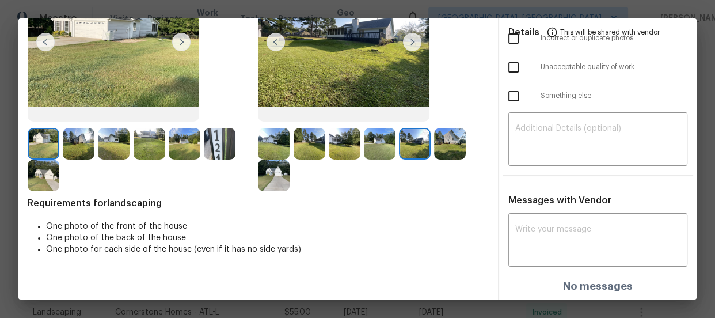
click at [437, 148] on img at bounding box center [450, 144] width 32 height 32
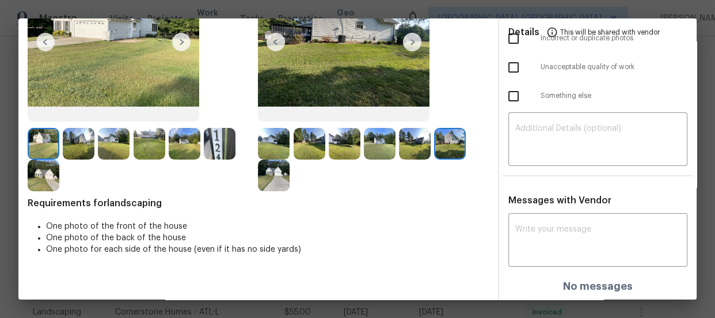
click at [274, 180] on img at bounding box center [274, 175] width 32 height 32
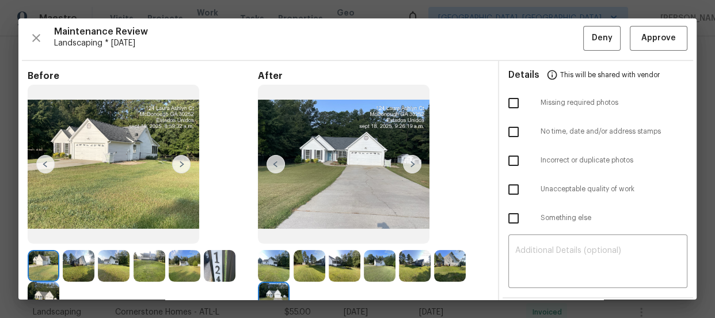
scroll to position [0, 0]
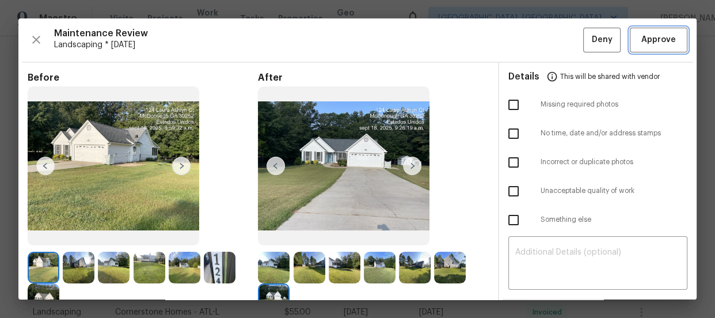
click at [650, 41] on span "Approve" at bounding box center [658, 40] width 35 height 14
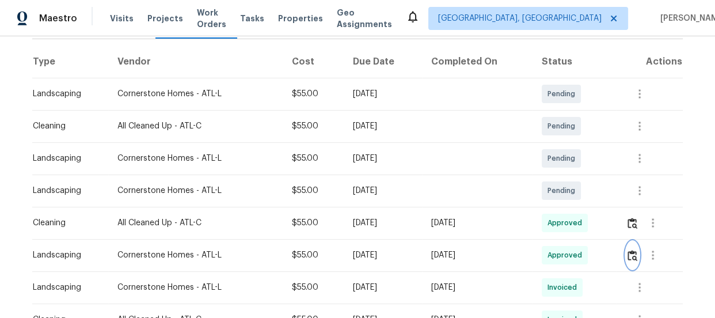
scroll to position [209, 0]
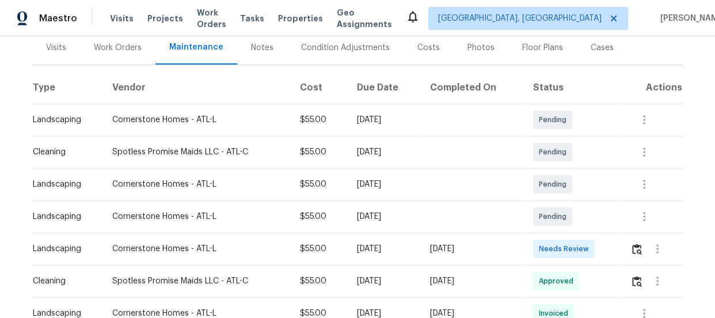
scroll to position [157, 0]
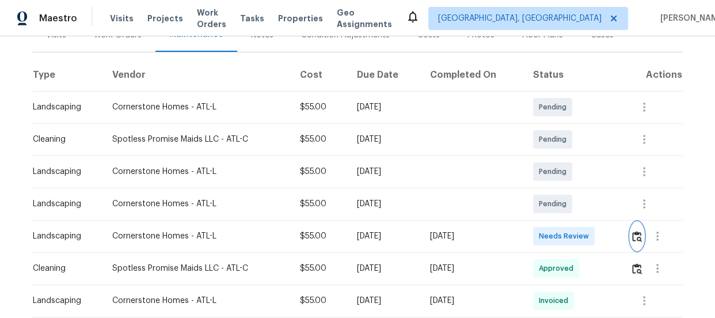
click at [637, 232] on img "button" at bounding box center [637, 236] width 10 height 11
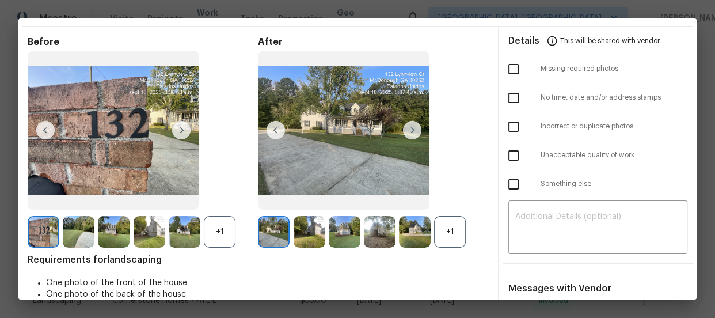
scroll to position [104, 0]
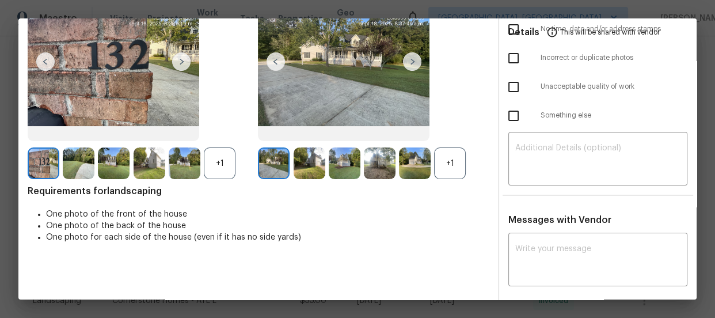
click at [436, 165] on div "+1" at bounding box center [450, 163] width 32 height 32
click at [207, 163] on div "+1" at bounding box center [220, 163] width 32 height 32
click at [334, 169] on img at bounding box center [345, 163] width 32 height 32
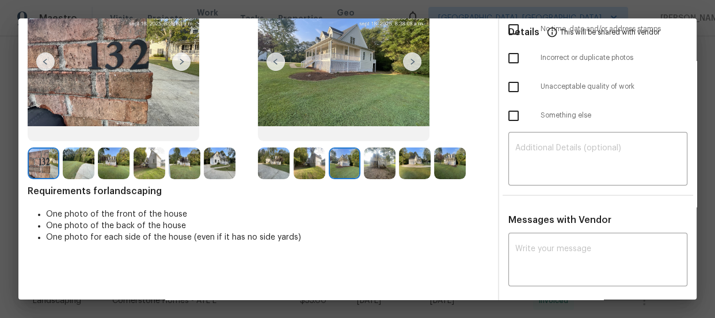
click at [377, 173] on img at bounding box center [380, 163] width 32 height 32
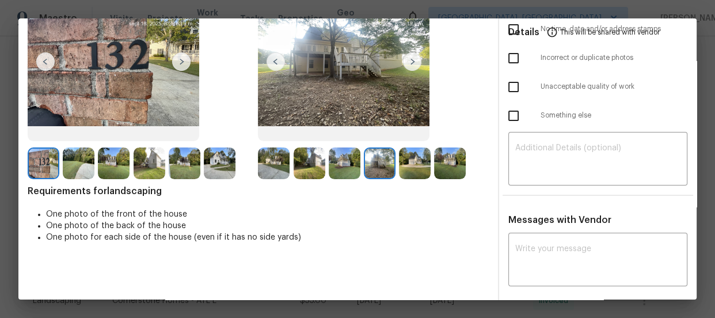
click at [401, 173] on img at bounding box center [415, 163] width 32 height 32
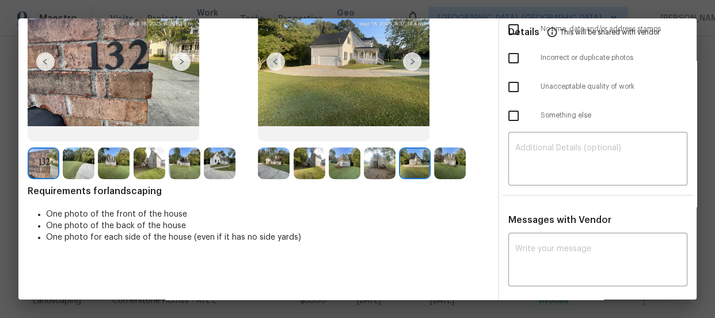
click at [443, 166] on img at bounding box center [450, 163] width 32 height 32
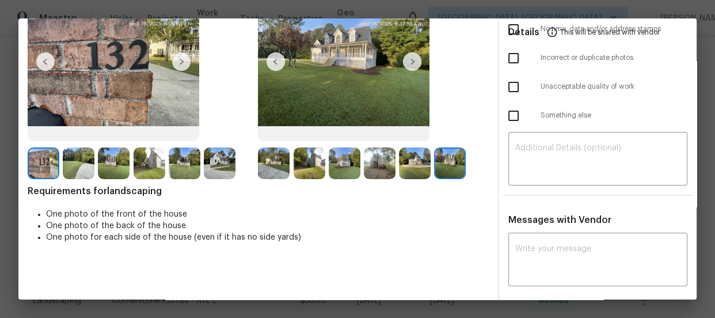
scroll to position [0, 0]
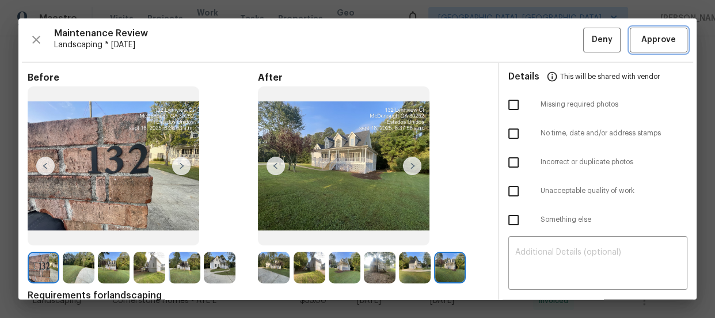
click at [645, 52] on button "Approve" at bounding box center [659, 40] width 58 height 25
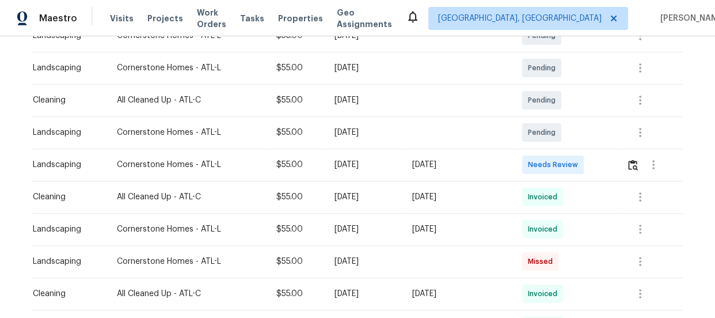
scroll to position [261, 0]
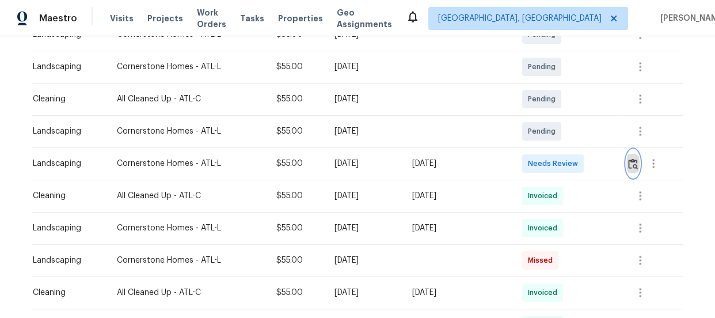
click at [634, 166] on img "button" at bounding box center [633, 163] width 10 height 11
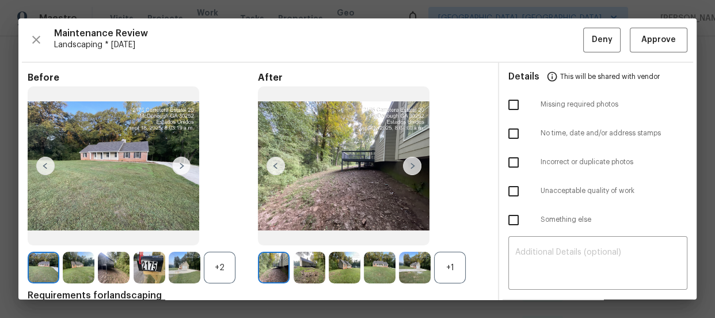
click at [441, 270] on div "+1" at bounding box center [450, 267] width 32 height 32
click at [218, 264] on div "+2" at bounding box center [220, 267] width 32 height 32
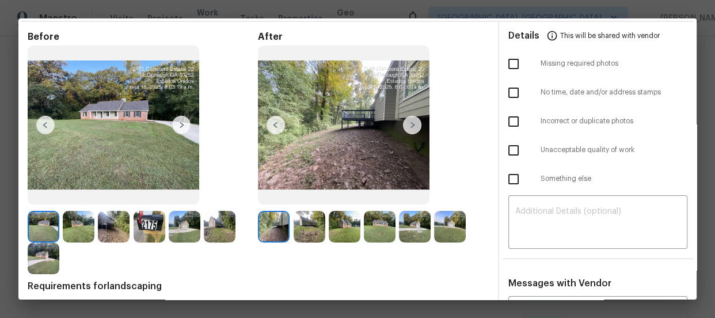
scroll to position [104, 0]
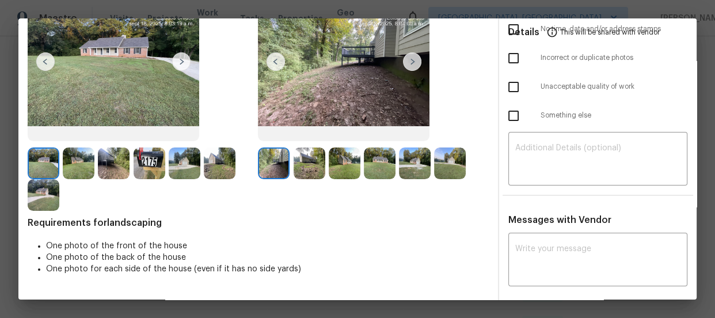
click at [296, 168] on img at bounding box center [309, 163] width 32 height 32
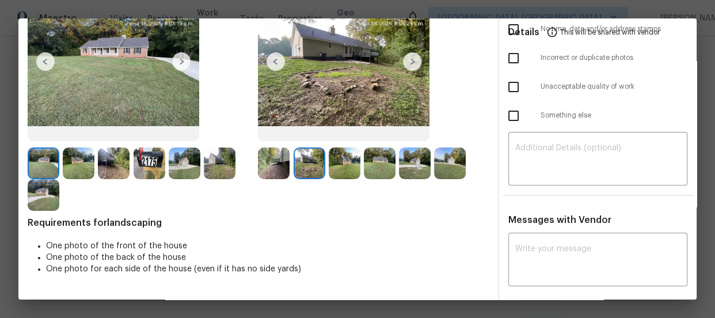
click at [329, 167] on img at bounding box center [345, 163] width 32 height 32
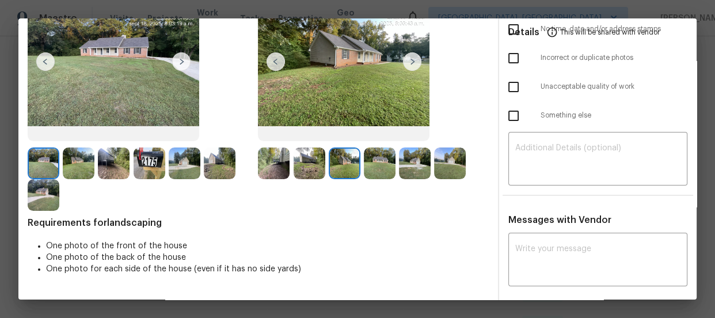
click at [365, 167] on img at bounding box center [380, 163] width 32 height 32
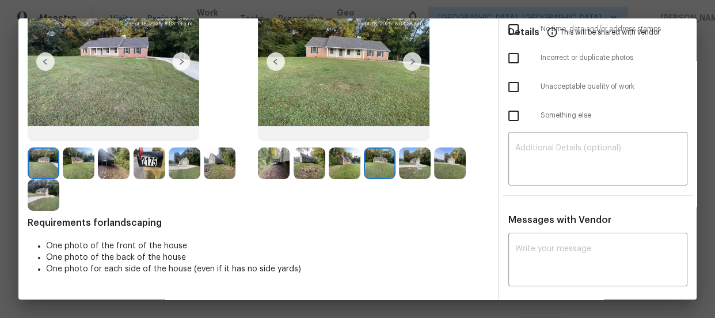
click at [405, 171] on img at bounding box center [415, 163] width 32 height 32
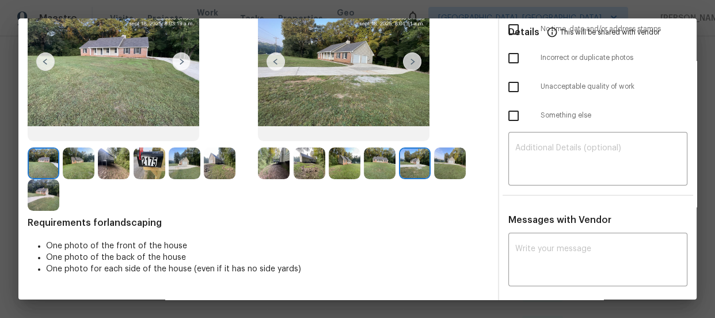
click at [440, 170] on img at bounding box center [450, 163] width 32 height 32
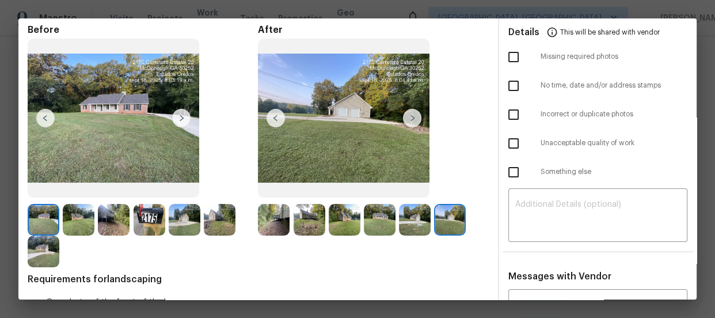
scroll to position [0, 0]
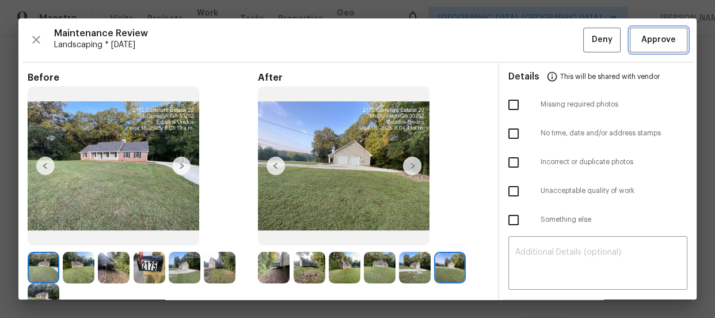
click at [641, 37] on span "Approve" at bounding box center [658, 40] width 35 height 14
